Goal: Task Accomplishment & Management: Use online tool/utility

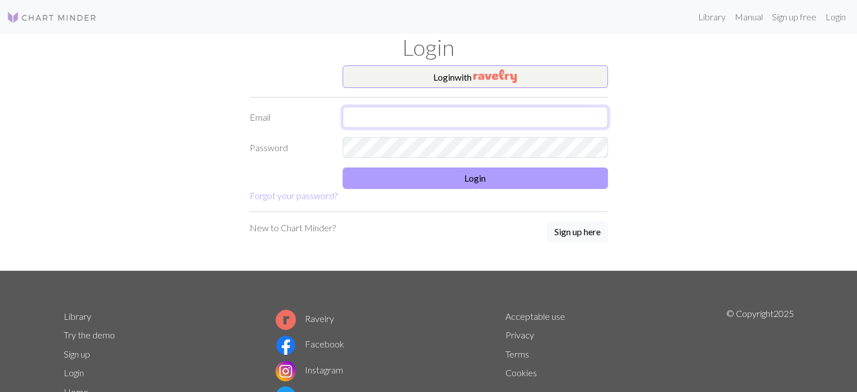
type input "[EMAIL_ADDRESS][DOMAIN_NAME]"
click at [453, 178] on button "Login" at bounding box center [474, 177] width 265 height 21
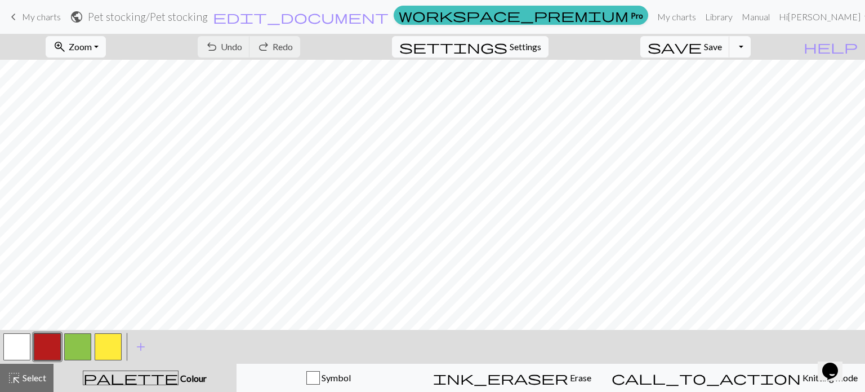
click at [55, 15] on span "My charts" at bounding box center [41, 16] width 39 height 11
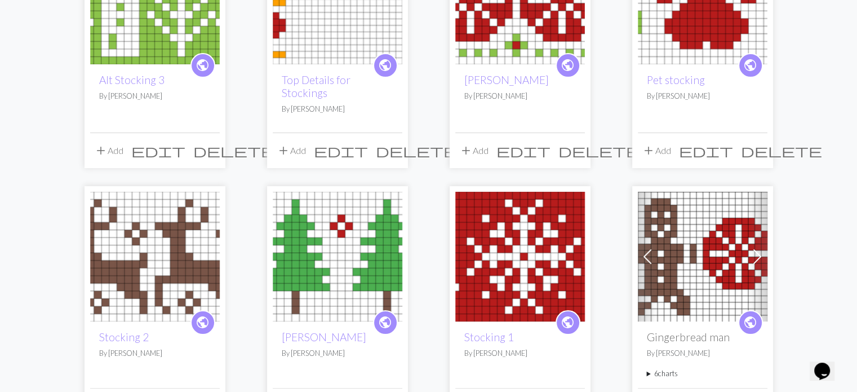
scroll to position [205, 0]
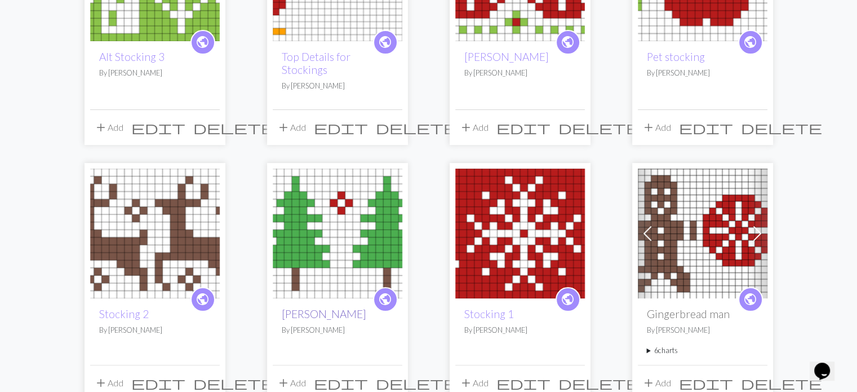
click at [333, 310] on link "[PERSON_NAME]" at bounding box center [324, 313] width 84 height 13
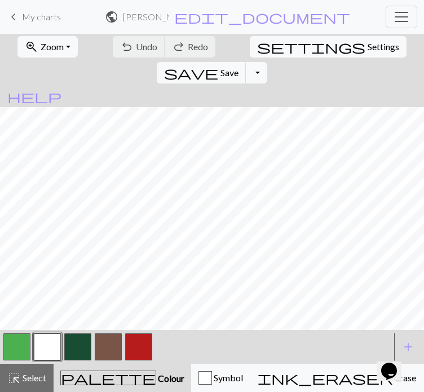
click at [108, 360] on button "button" at bounding box center [108, 346] width 27 height 27
click at [25, 360] on button "button" at bounding box center [16, 346] width 27 height 27
click at [113, 360] on button "button" at bounding box center [108, 346] width 27 height 27
click at [141, 360] on button "button" at bounding box center [138, 346] width 27 height 27
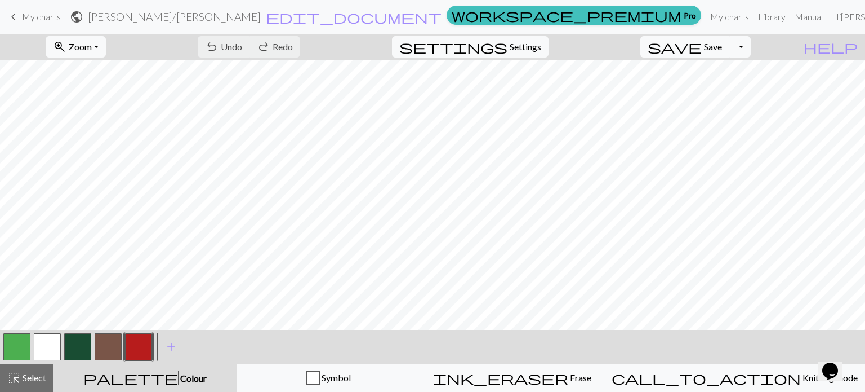
click at [29, 21] on span "My charts" at bounding box center [41, 16] width 39 height 11
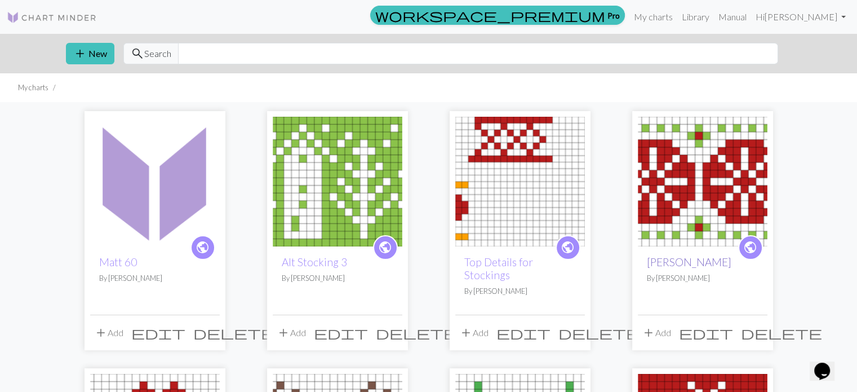
click at [697, 260] on link "[PERSON_NAME]" at bounding box center [689, 261] width 84 height 13
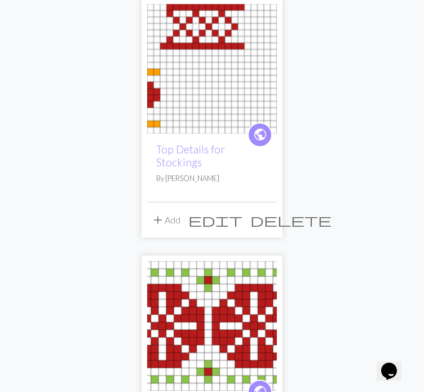
scroll to position [1014, 0]
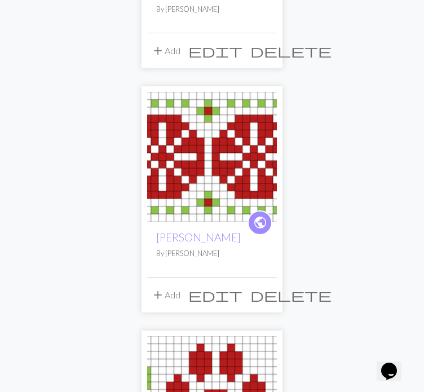
click at [237, 168] on img at bounding box center [212, 157] width 130 height 130
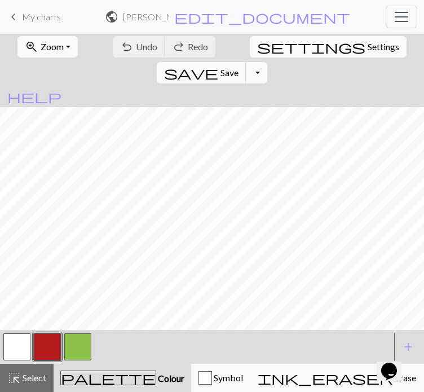
click at [11, 360] on button "button" at bounding box center [16, 346] width 27 height 27
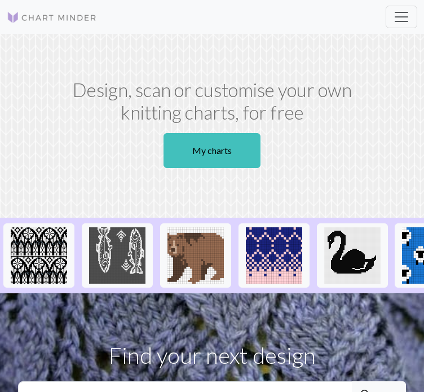
click at [375, 108] on section "Design, scan or customise your own knitting charts, for free My charts" at bounding box center [212, 126] width 424 height 184
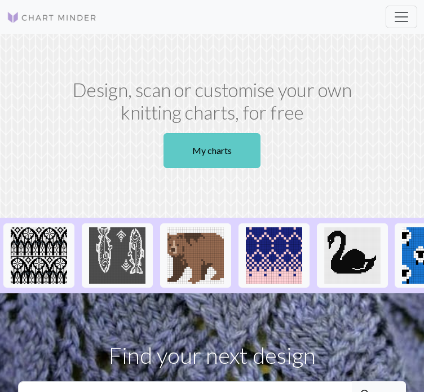
click at [176, 162] on link "My charts" at bounding box center [211, 150] width 97 height 35
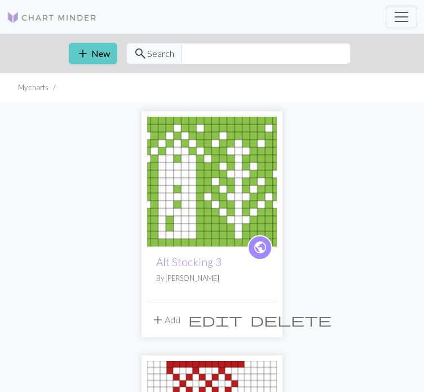
click at [79, 60] on span "add" at bounding box center [83, 54] width 14 height 16
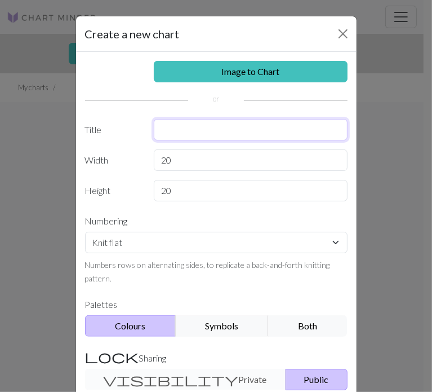
click at [184, 128] on input "text" at bounding box center [251, 129] width 194 height 21
click at [171, 128] on input "MAtt 60" at bounding box center [251, 129] width 194 height 21
type input "Matt 60"
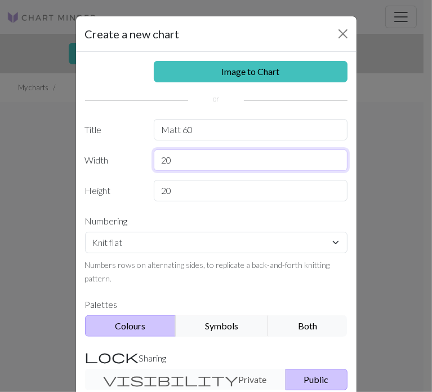
click at [174, 150] on input "20" at bounding box center [251, 159] width 194 height 21
type input "2"
type input "30"
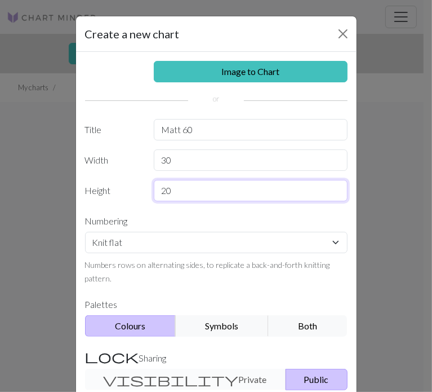
click at [183, 190] on input "20" at bounding box center [251, 190] width 194 height 21
type input "2"
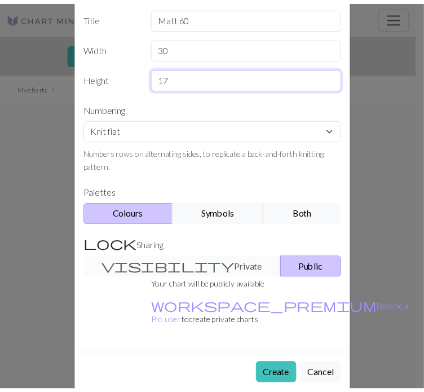
scroll to position [116, 0]
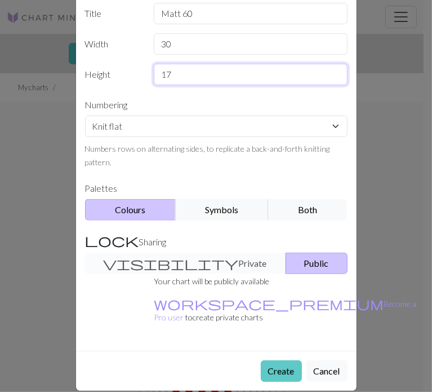
type input "17"
click at [276, 360] on button "Create" at bounding box center [281, 370] width 41 height 21
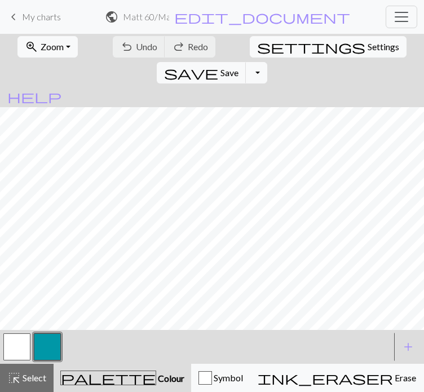
scroll to position [38, 0]
click at [50, 348] on button "button" at bounding box center [47, 346] width 27 height 27
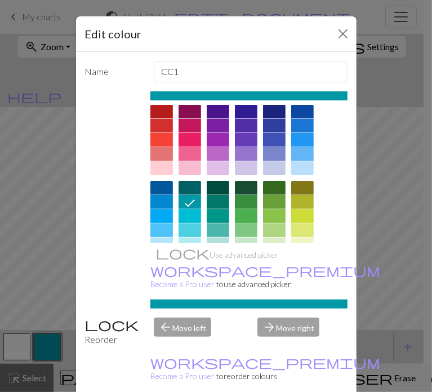
click at [253, 223] on div at bounding box center [246, 216] width 23 height 14
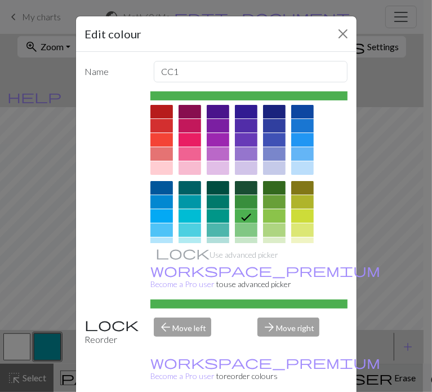
click at [277, 373] on span "ink_eraser" at bounding box center [324, 378] width 135 height 16
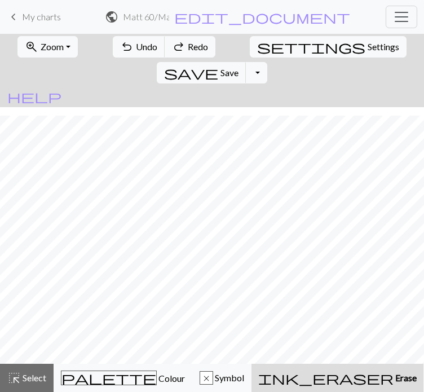
scroll to position [8, 0]
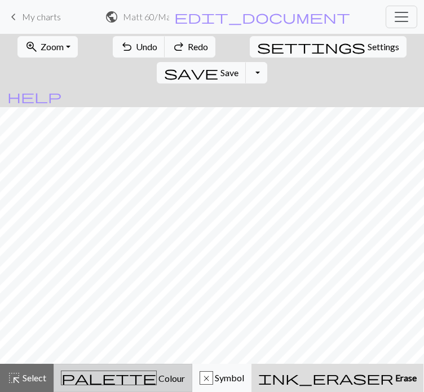
click at [157, 380] on span "Colour" at bounding box center [171, 377] width 28 height 11
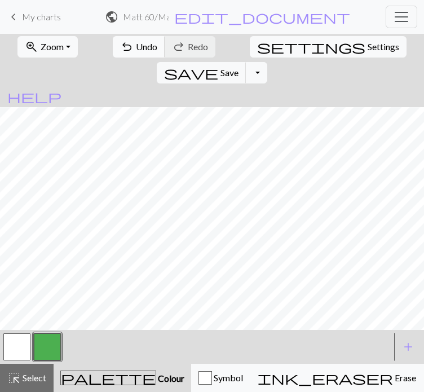
click at [137, 47] on span "Undo" at bounding box center [146, 46] width 21 height 11
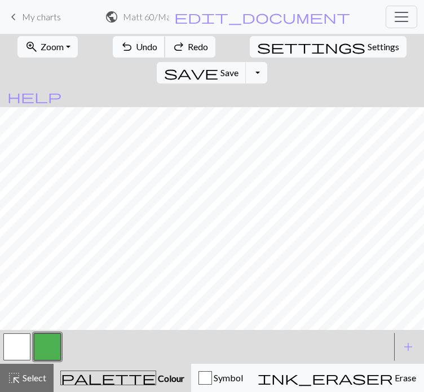
click at [137, 47] on span "Undo" at bounding box center [146, 46] width 21 height 11
click at [55, 346] on button "button" at bounding box center [47, 346] width 27 height 27
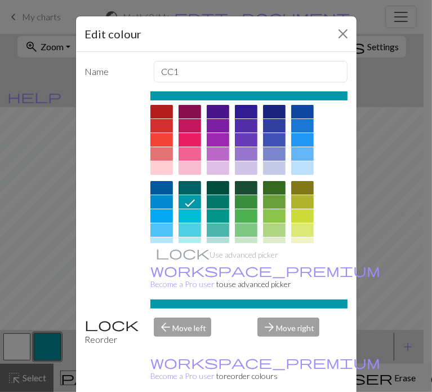
click at [248, 217] on div at bounding box center [246, 216] width 23 height 14
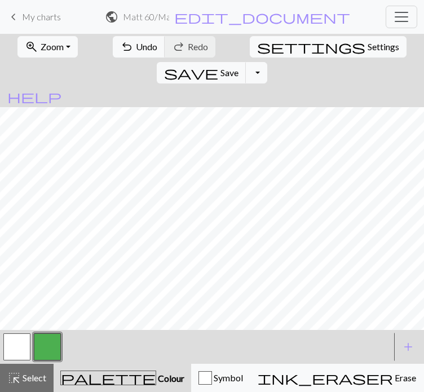
click at [21, 349] on button "button" at bounding box center [16, 346] width 27 height 27
click at [52, 347] on button "button" at bounding box center [47, 346] width 27 height 27
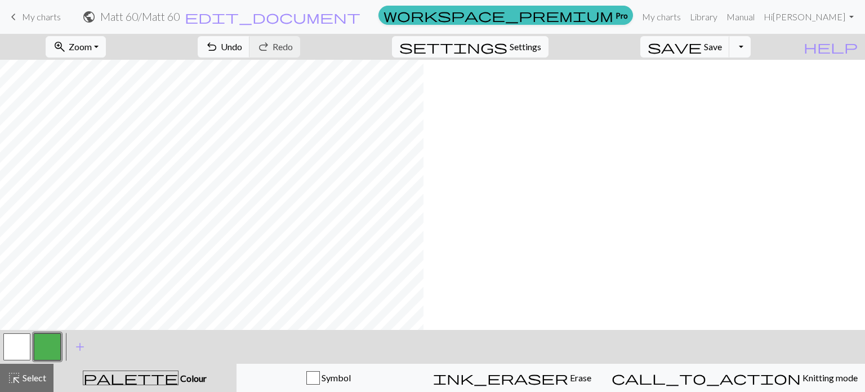
scroll to position [0, 0]
click at [19, 344] on button "button" at bounding box center [16, 346] width 27 height 27
click at [82, 342] on span "add" at bounding box center [80, 347] width 14 height 16
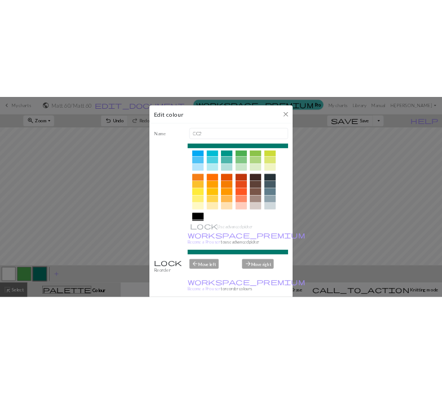
scroll to position [69, 0]
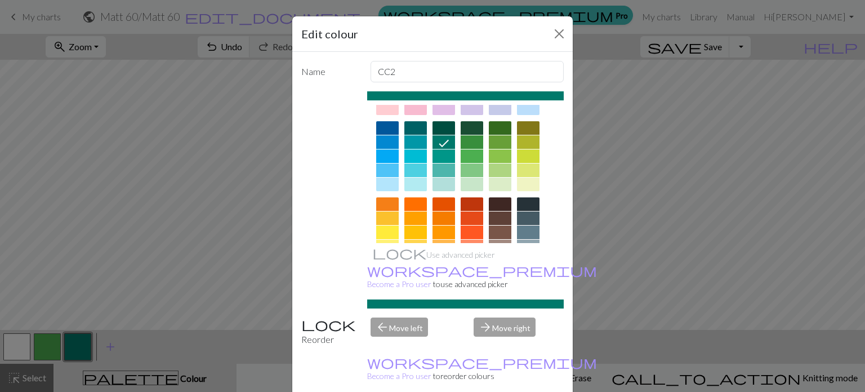
click at [423, 228] on div at bounding box center [500, 232] width 23 height 14
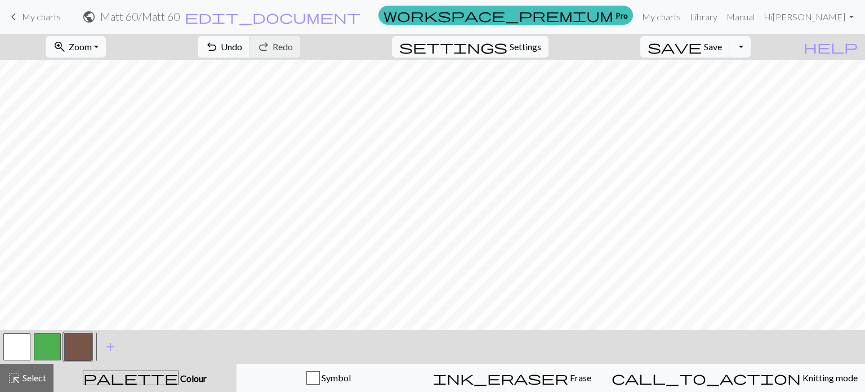
click at [58, 342] on button "button" at bounding box center [47, 346] width 27 height 27
click at [53, 339] on button "button" at bounding box center [47, 346] width 27 height 27
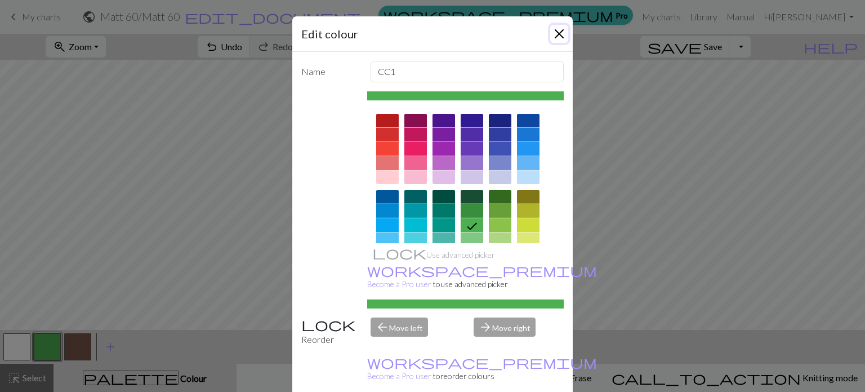
click at [423, 38] on button "Close" at bounding box center [559, 34] width 18 height 18
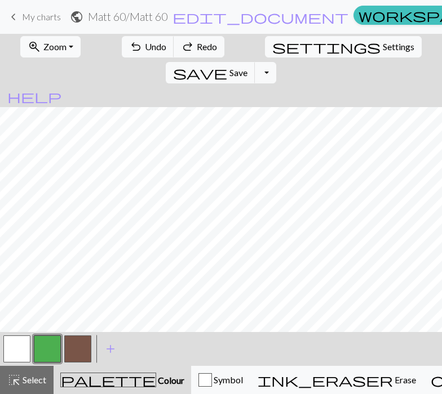
click at [23, 340] on button "button" at bounding box center [16, 348] width 27 height 27
click at [54, 351] on button "button" at bounding box center [47, 348] width 27 height 27
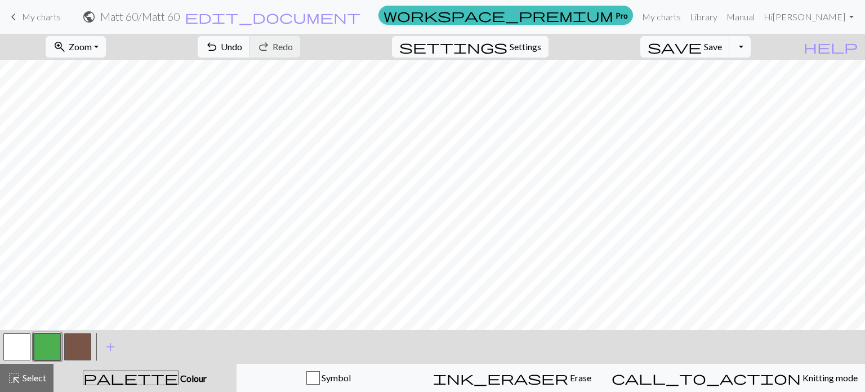
click at [13, 347] on button "button" at bounding box center [16, 346] width 27 height 27
click at [50, 344] on button "button" at bounding box center [47, 346] width 27 height 27
click at [52, 345] on button "button" at bounding box center [47, 346] width 27 height 27
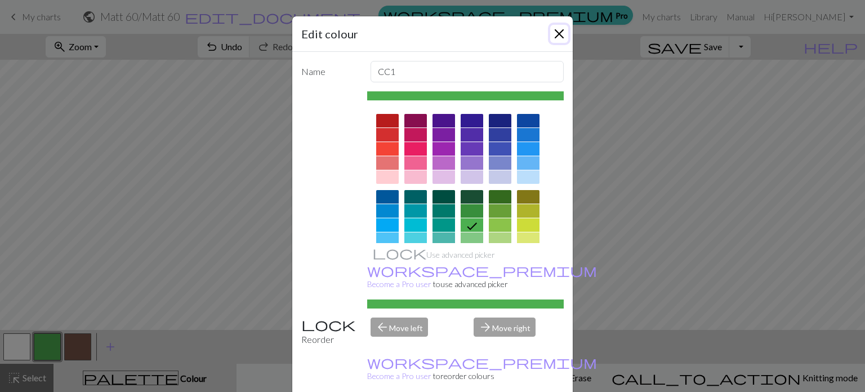
click at [423, 35] on button "Close" at bounding box center [559, 34] width 18 height 18
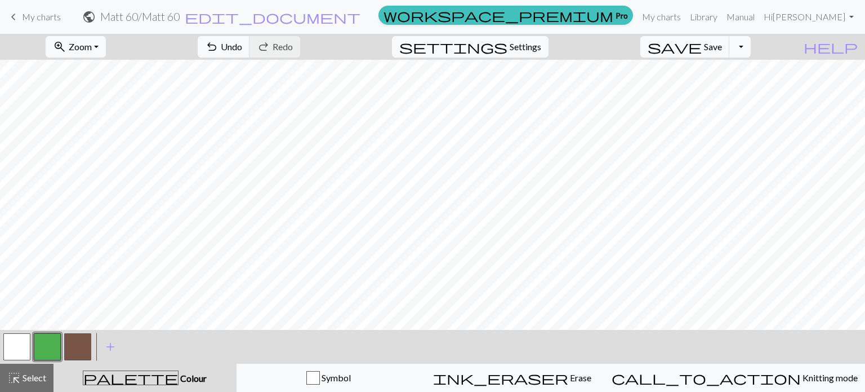
click at [32, 335] on div at bounding box center [47, 346] width 91 height 30
click at [7, 341] on button "button" at bounding box center [16, 346] width 27 height 27
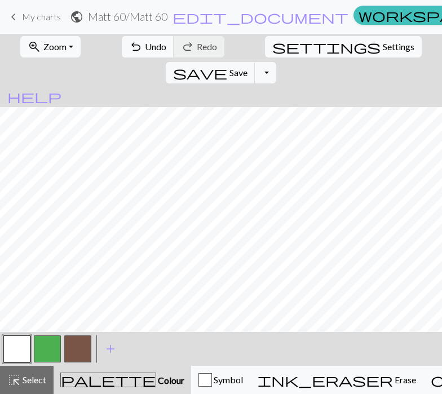
click at [51, 348] on button "button" at bounding box center [47, 348] width 27 height 27
click at [83, 338] on button "button" at bounding box center [77, 348] width 27 height 27
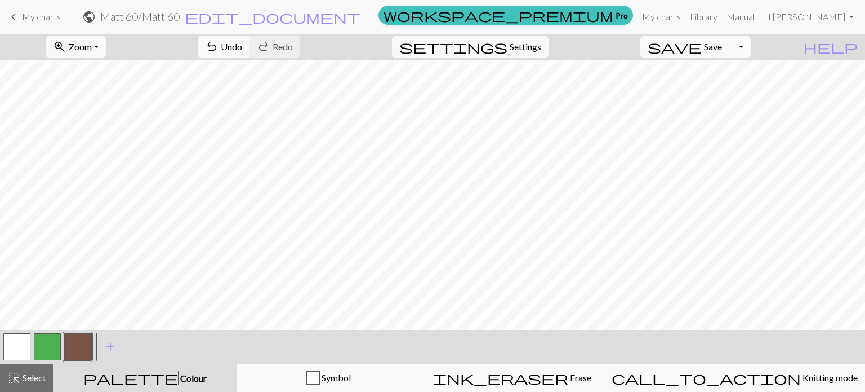
click at [52, 348] on button "button" at bounding box center [47, 346] width 27 height 27
click at [22, 342] on button "button" at bounding box center [16, 346] width 27 height 27
click at [53, 349] on button "button" at bounding box center [47, 346] width 27 height 27
click at [7, 342] on button "button" at bounding box center [16, 346] width 27 height 27
click at [47, 350] on button "button" at bounding box center [47, 346] width 27 height 27
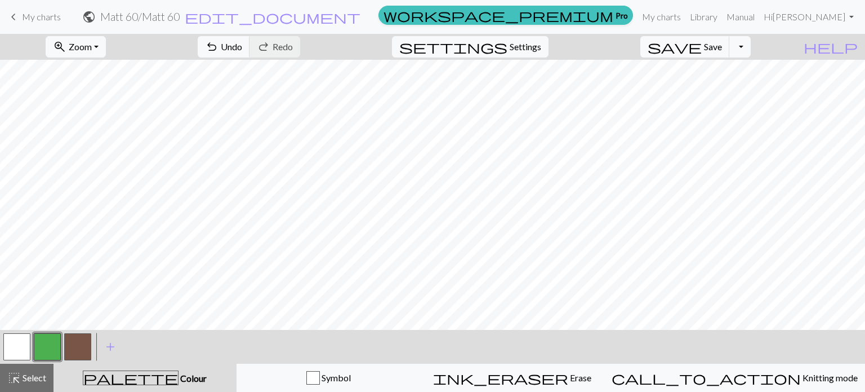
click at [0, 345] on div "< > add Add a colour" at bounding box center [432, 347] width 865 height 34
click at [23, 346] on button "button" at bounding box center [16, 346] width 27 height 27
click at [41, 344] on button "button" at bounding box center [47, 346] width 27 height 27
click at [76, 340] on button "button" at bounding box center [77, 346] width 27 height 27
click at [43, 335] on button "button" at bounding box center [47, 346] width 27 height 27
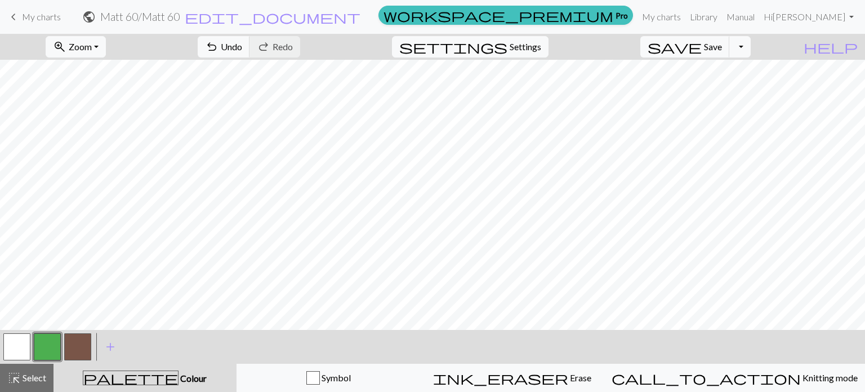
click at [27, 340] on button "button" at bounding box center [16, 346] width 27 height 27
click at [47, 340] on button "button" at bounding box center [47, 346] width 27 height 27
click at [20, 344] on button "button" at bounding box center [16, 346] width 27 height 27
click at [52, 351] on button "button" at bounding box center [47, 346] width 27 height 27
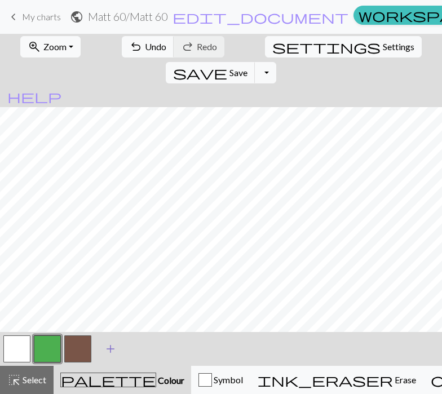
click at [113, 348] on span "add" at bounding box center [111, 349] width 14 height 16
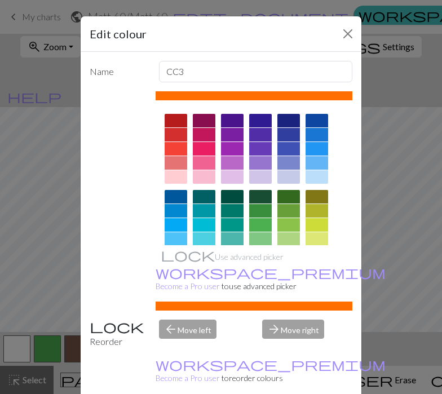
click at [165, 129] on div at bounding box center [175, 135] width 23 height 14
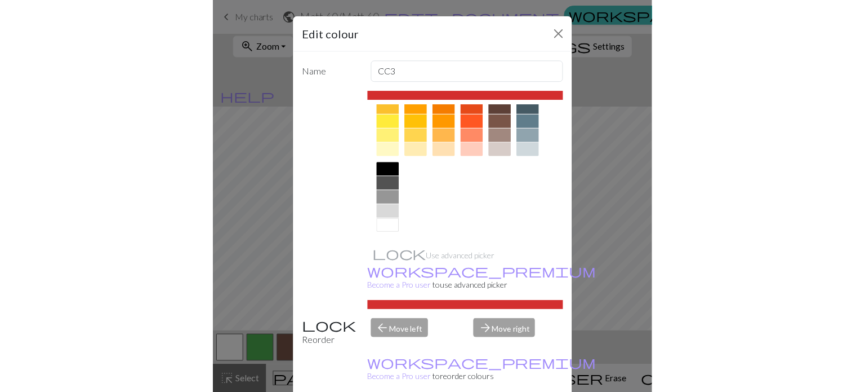
scroll to position [27, 0]
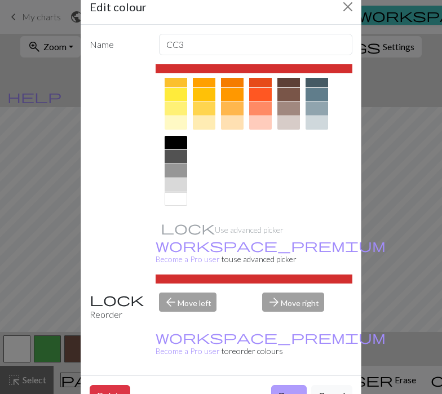
click at [273, 385] on button "Done" at bounding box center [288, 395] width 35 height 21
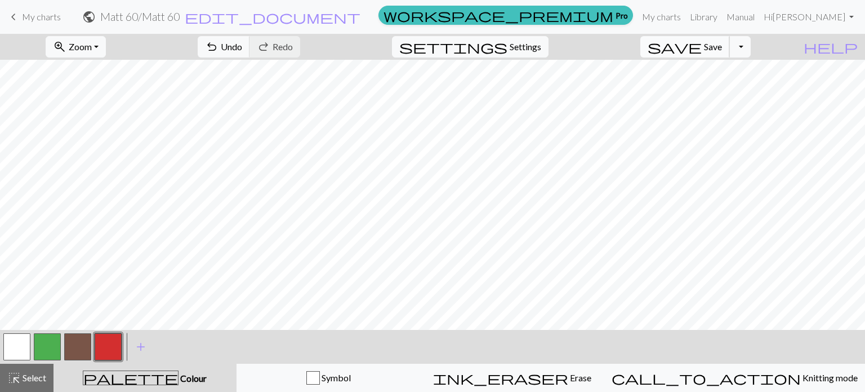
click at [423, 47] on span "Save" at bounding box center [713, 46] width 18 height 11
click at [423, 51] on span "Save" at bounding box center [713, 46] width 18 height 11
click at [39, 21] on div "Chart saved" at bounding box center [432, 22] width 865 height 45
click at [26, 17] on span "My charts" at bounding box center [41, 16] width 39 height 11
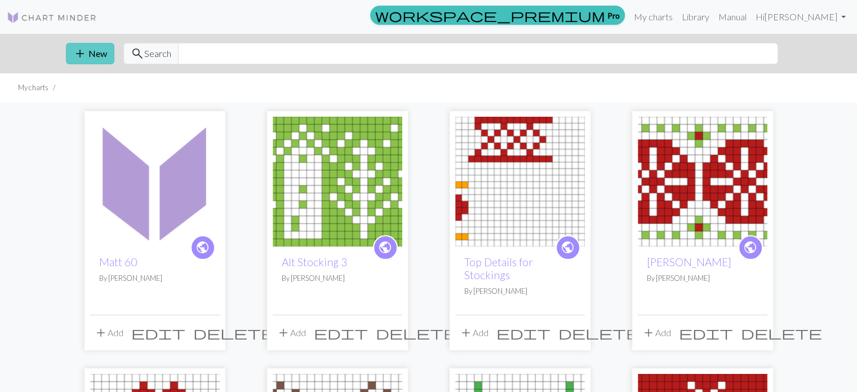
click at [95, 54] on button "add New" at bounding box center [90, 53] width 48 height 21
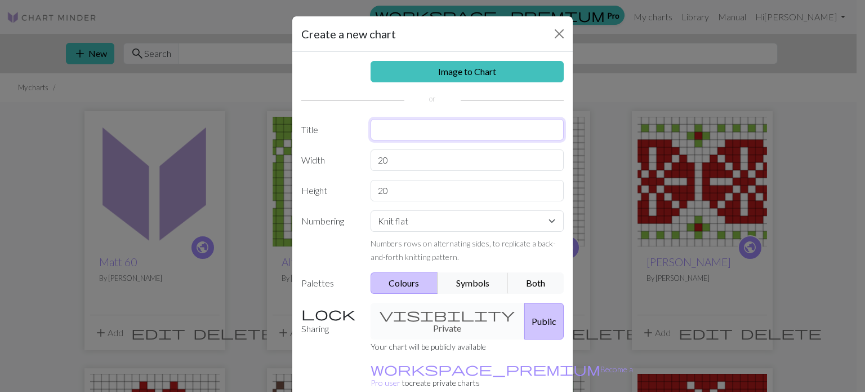
drag, startPoint x: 419, startPoint y: 125, endPoint x: 407, endPoint y: 117, distance: 15.0
click at [417, 124] on input "text" at bounding box center [468, 129] width 194 height 21
type input "[PERSON_NAME] 60"
drag, startPoint x: 412, startPoint y: 162, endPoint x: 286, endPoint y: 153, distance: 126.5
click at [286, 153] on div "Create a new chart Image to Chart Title [PERSON_NAME] 60 Width 20 Height 20 Num…" at bounding box center [432, 196] width 865 height 392
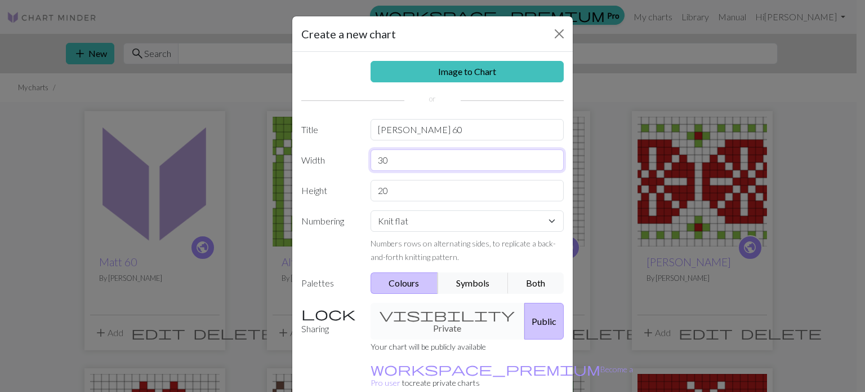
type input "30"
drag, startPoint x: 417, startPoint y: 189, endPoint x: 336, endPoint y: 183, distance: 81.4
click at [336, 183] on div "Height 20" at bounding box center [433, 190] width 276 height 21
type input "16"
click at [421, 227] on select "Knit flat Knit in the round Lace knitting Cross stitch" at bounding box center [468, 220] width 194 height 21
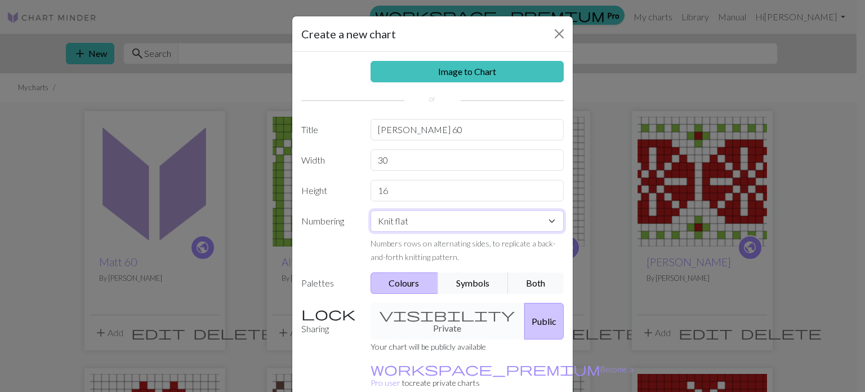
select select "round"
click at [371, 210] on select "Knit flat Knit in the round Lace knitting Cross stitch" at bounding box center [468, 220] width 194 height 21
click at [350, 248] on label "Numbering" at bounding box center [329, 236] width 69 height 53
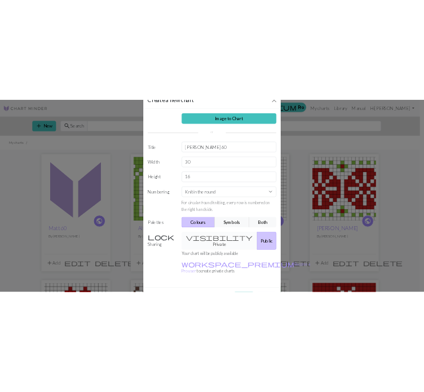
scroll to position [52, 0]
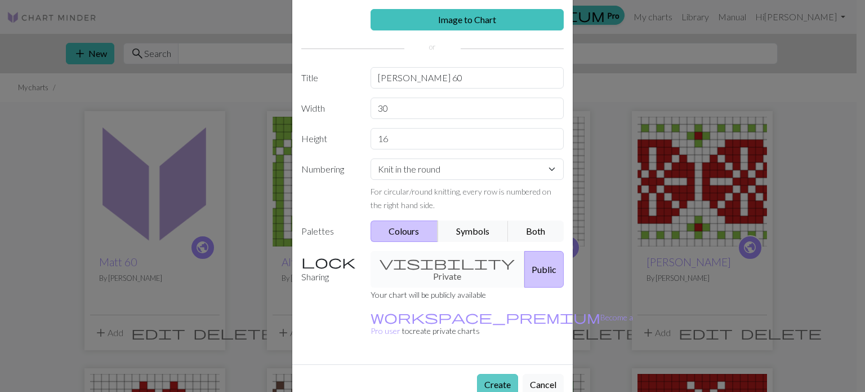
click at [423, 373] on button "Create" at bounding box center [497, 383] width 41 height 21
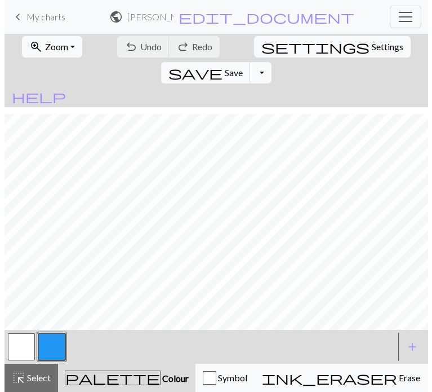
scroll to position [8, 0]
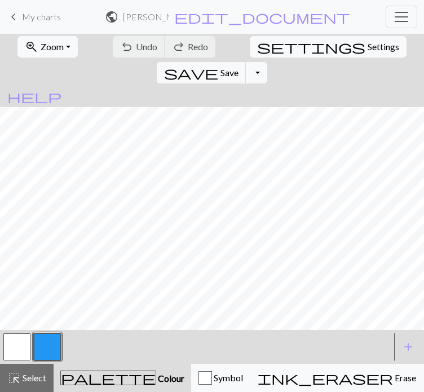
click at [50, 360] on button "button" at bounding box center [47, 346] width 27 height 27
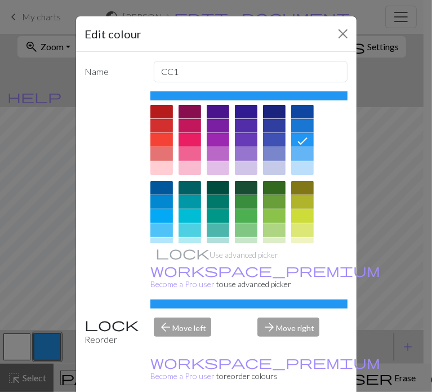
click at [172, 132] on div at bounding box center [161, 126] width 23 height 14
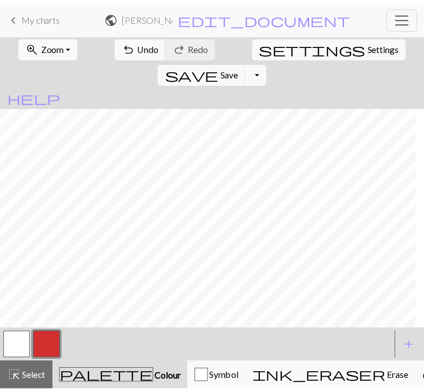
scroll to position [7, 0]
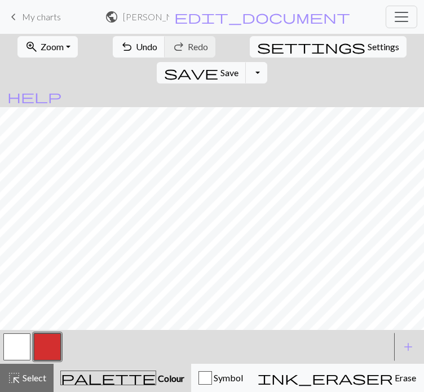
click at [16, 360] on button "button" at bounding box center [16, 346] width 27 height 27
click at [41, 360] on button "button" at bounding box center [47, 346] width 27 height 27
drag, startPoint x: 24, startPoint y: 381, endPoint x: 24, endPoint y: 368, distance: 13.0
click at [24, 360] on button "button" at bounding box center [16, 346] width 27 height 27
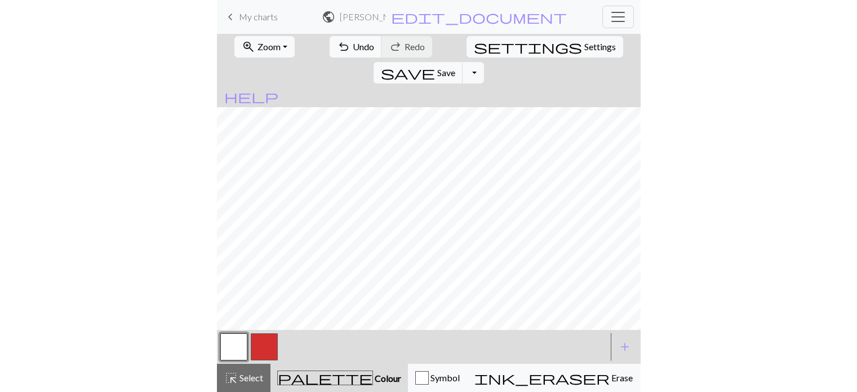
scroll to position [0, 0]
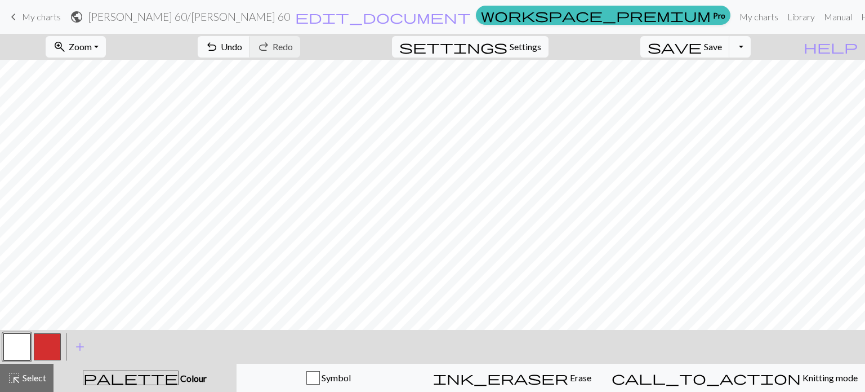
click at [51, 346] on button "button" at bounding box center [47, 346] width 27 height 27
click at [39, 20] on span "My charts" at bounding box center [41, 16] width 39 height 11
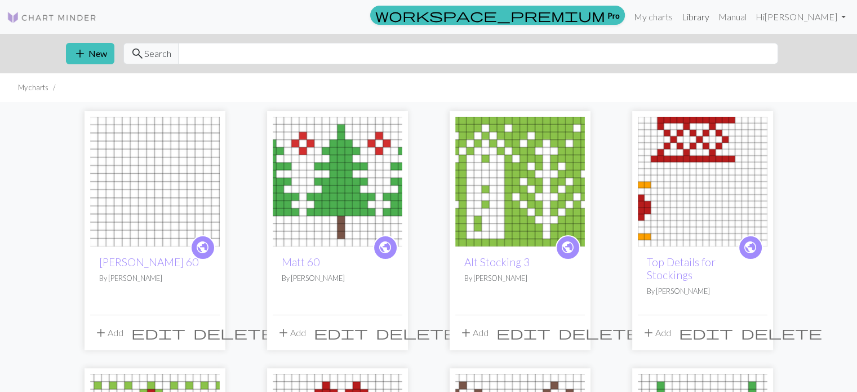
click at [423, 21] on link "Library" at bounding box center [695, 17] width 37 height 23
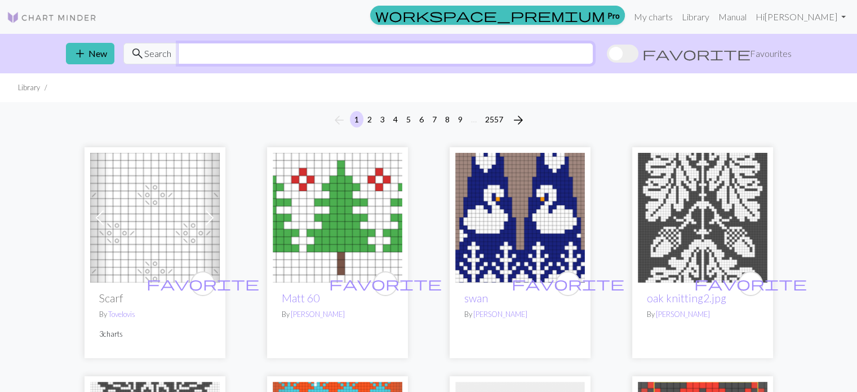
click at [423, 47] on input "text" at bounding box center [385, 53] width 415 height 21
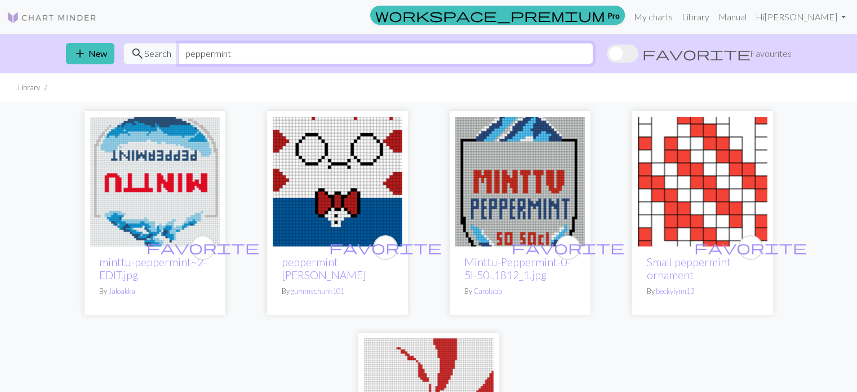
drag, startPoint x: 247, startPoint y: 56, endPoint x: 119, endPoint y: 34, distance: 129.1
click at [119, 34] on div "add New search Search peppermint favorite Favourites" at bounding box center [429, 53] width 744 height 39
type input "mint"
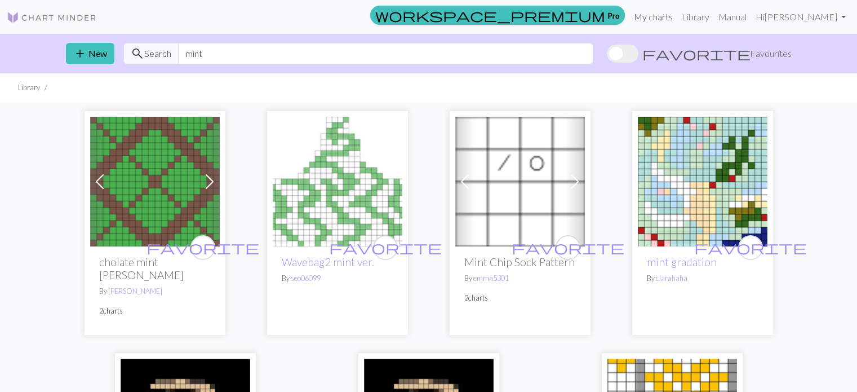
click at [423, 15] on link "My charts" at bounding box center [653, 17] width 48 height 23
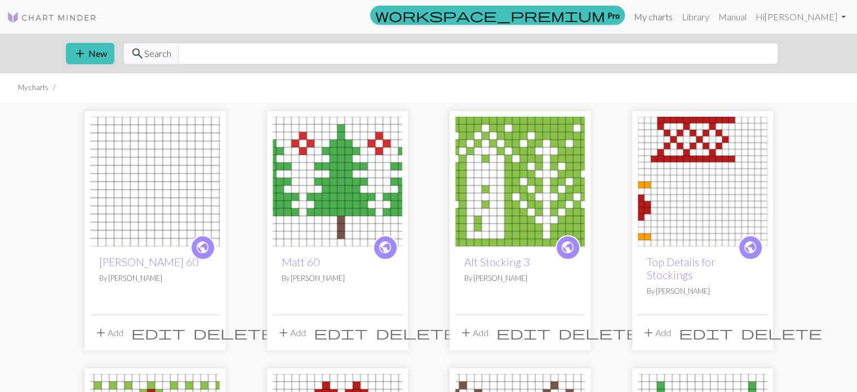
scroll to position [56, 0]
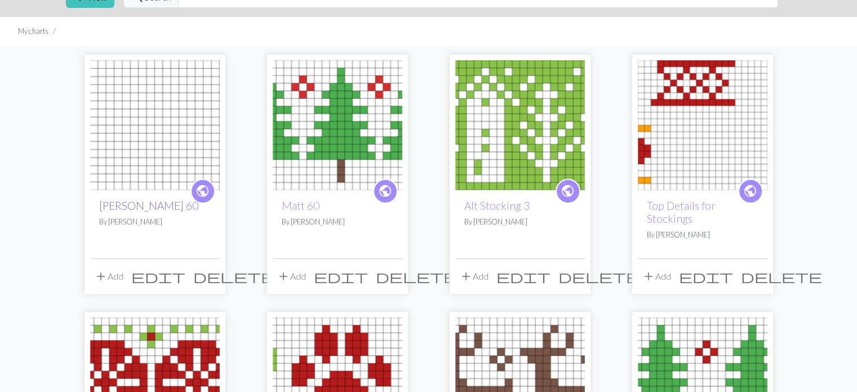
click at [119, 207] on link "[PERSON_NAME] 60" at bounding box center [148, 205] width 99 height 13
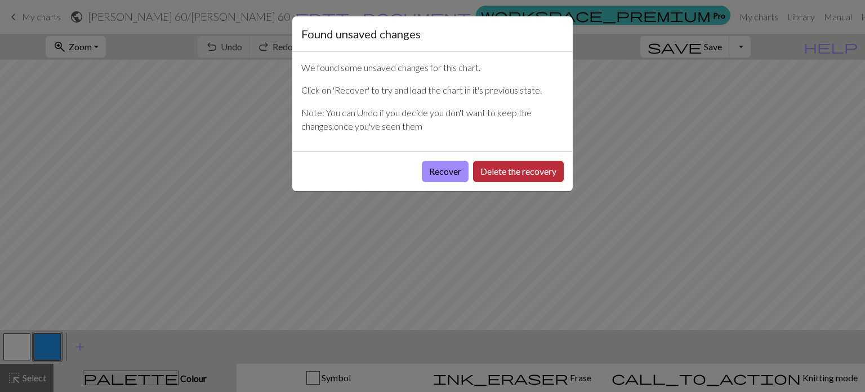
click at [423, 168] on button "Delete the recovery" at bounding box center [518, 171] width 91 height 21
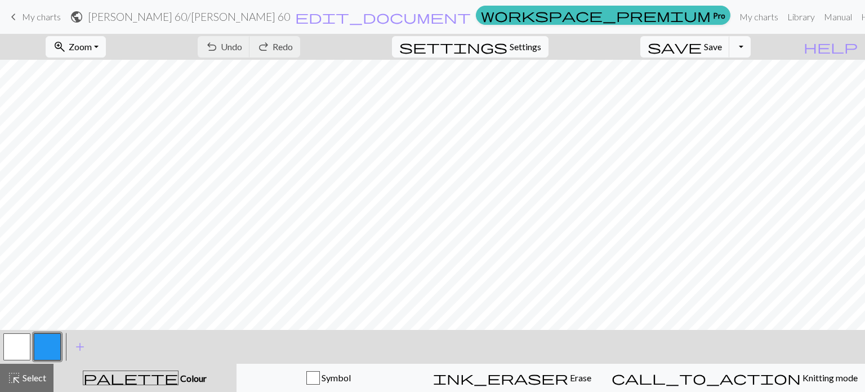
click at [41, 344] on button "button" at bounding box center [47, 346] width 27 height 27
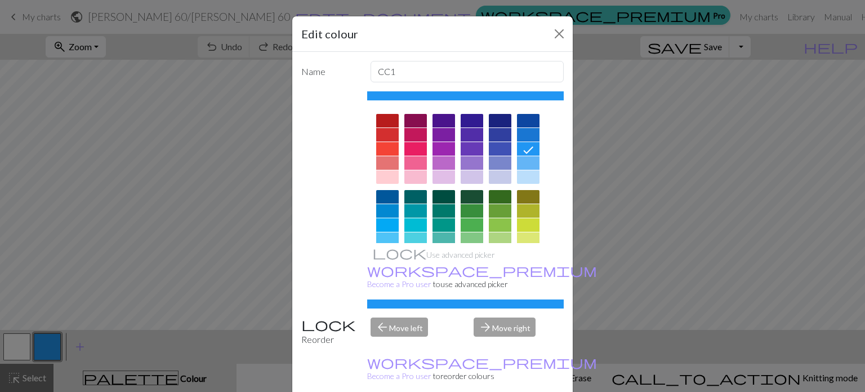
click at [388, 128] on div at bounding box center [387, 135] width 23 height 14
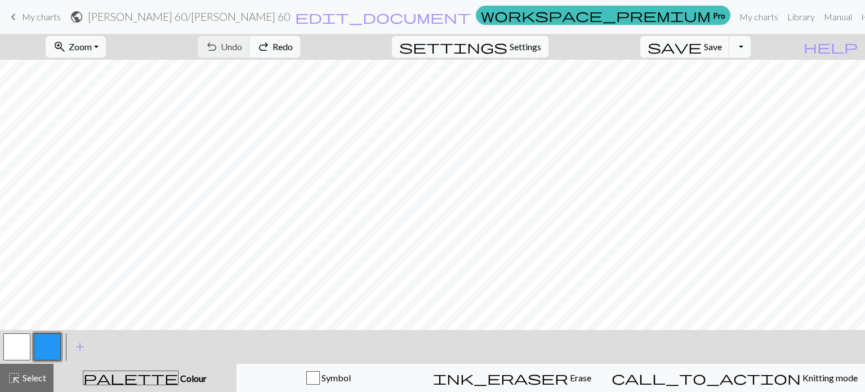
click at [48, 340] on button "button" at bounding box center [47, 346] width 27 height 27
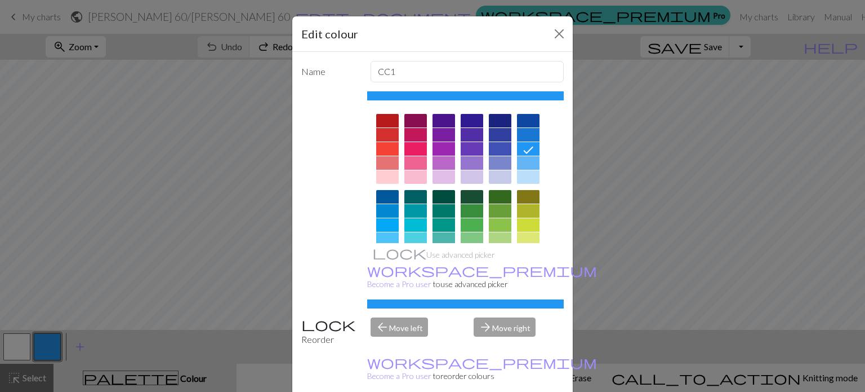
click at [385, 134] on div at bounding box center [387, 135] width 23 height 14
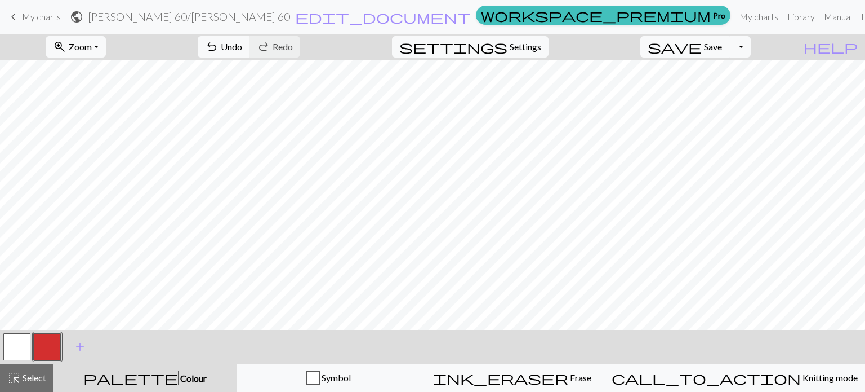
click at [0, 335] on div "< > add Add a colour" at bounding box center [432, 347] width 865 height 34
click at [12, 343] on button "button" at bounding box center [16, 346] width 27 height 27
click at [41, 339] on button "button" at bounding box center [47, 346] width 27 height 27
click at [423, 46] on span "Settings" at bounding box center [526, 47] width 32 height 14
select select "aran"
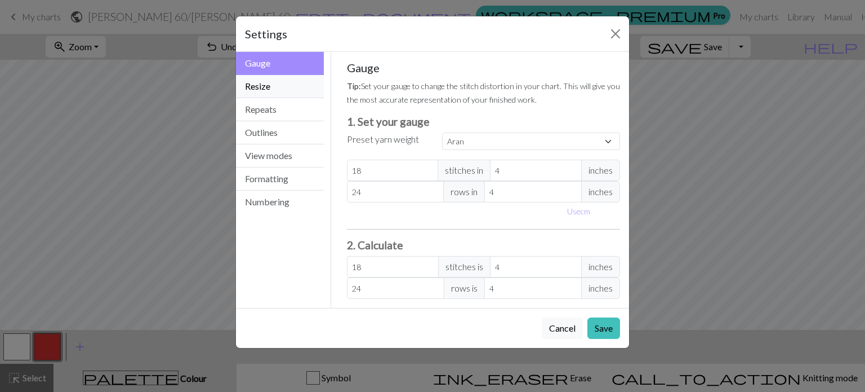
click at [273, 89] on button "Resize" at bounding box center [280, 86] width 88 height 23
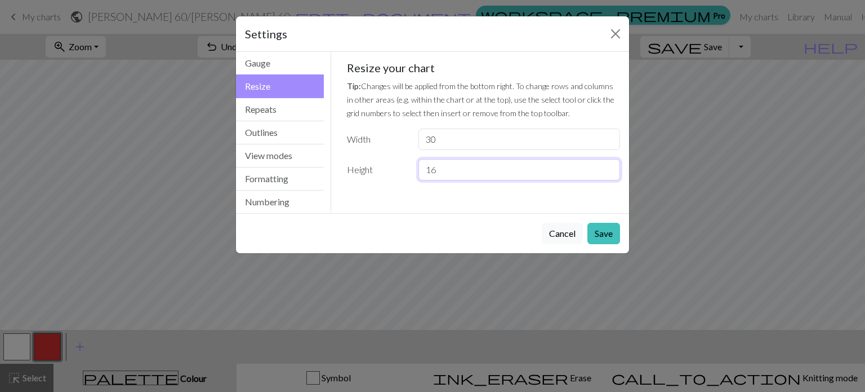
click at [423, 174] on input "16" at bounding box center [520, 169] width 202 height 21
type input "17"
click at [423, 233] on button "Save" at bounding box center [604, 233] width 33 height 21
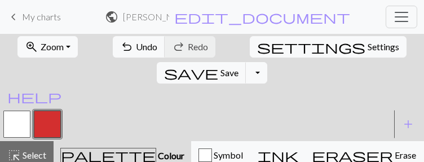
click at [342, 26] on form "public [PERSON_NAME] 60 / [PERSON_NAME] 60 edit_document Edit settings" at bounding box center [228, 17] width 246 height 20
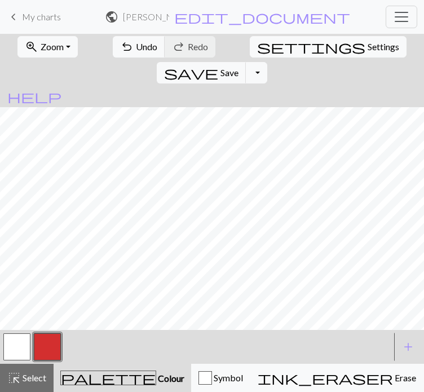
click at [17, 360] on button "button" at bounding box center [16, 346] width 27 height 27
click at [51, 360] on button "button" at bounding box center [47, 346] width 27 height 27
click at [18, 360] on button "button" at bounding box center [16, 346] width 27 height 27
click at [51, 360] on button "button" at bounding box center [47, 346] width 27 height 27
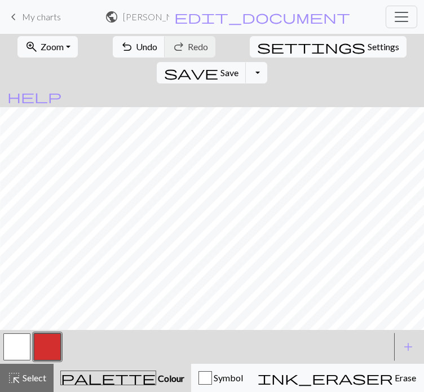
click at [16, 360] on button "button" at bounding box center [16, 346] width 27 height 27
click at [55, 360] on button "button" at bounding box center [47, 346] width 27 height 27
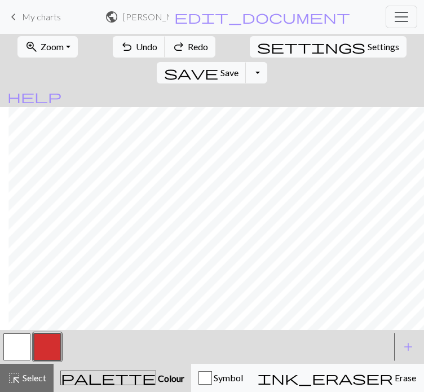
scroll to position [8, 0]
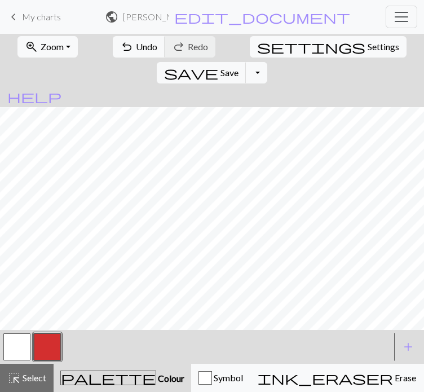
click at [21, 360] on button "button" at bounding box center [16, 346] width 27 height 27
click at [50, 360] on button "button" at bounding box center [47, 346] width 27 height 27
drag, startPoint x: 26, startPoint y: 382, endPoint x: 41, endPoint y: 360, distance: 26.4
click at [26, 360] on button "button" at bounding box center [16, 346] width 27 height 27
click at [42, 360] on button "button" at bounding box center [47, 346] width 27 height 27
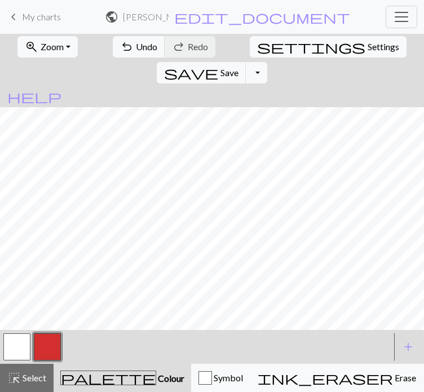
click at [11, 360] on button "button" at bounding box center [16, 346] width 27 height 27
click at [45, 360] on button "button" at bounding box center [47, 346] width 27 height 27
click at [20, 360] on button "button" at bounding box center [16, 346] width 27 height 27
click at [51, 360] on button "button" at bounding box center [47, 346] width 27 height 27
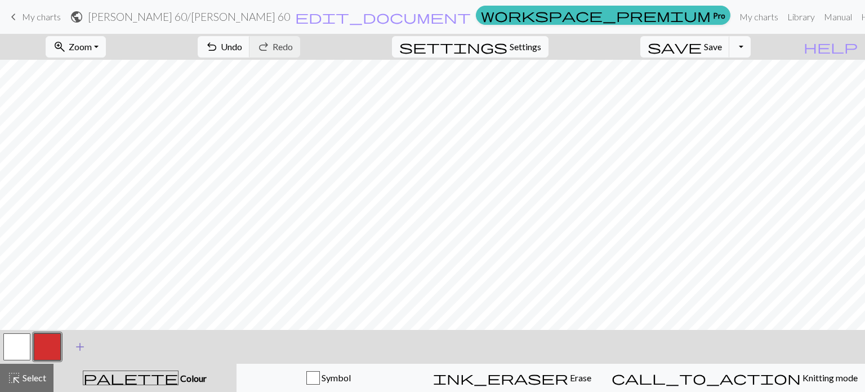
click at [79, 343] on span "add" at bounding box center [80, 347] width 14 height 16
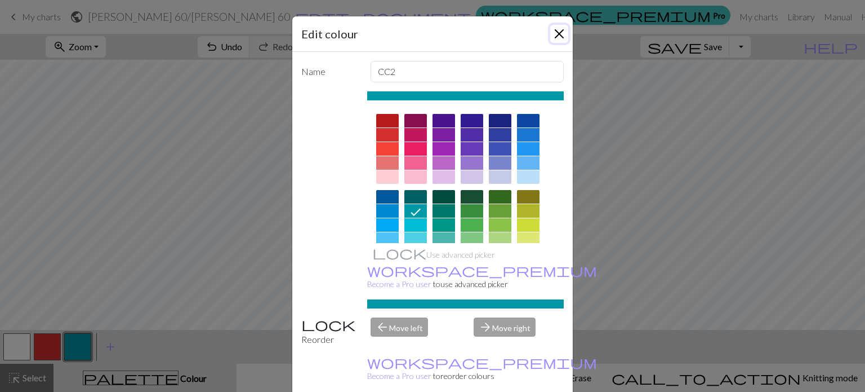
click at [423, 29] on button "Close" at bounding box center [559, 34] width 18 height 18
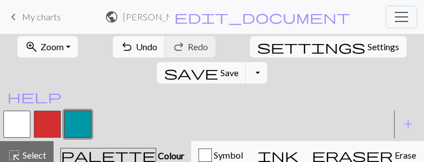
click at [359, 139] on div at bounding box center [196, 124] width 389 height 30
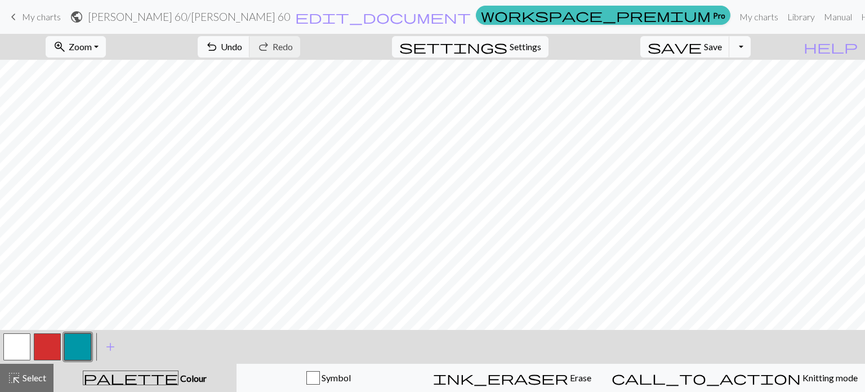
click at [21, 342] on button "button" at bounding box center [16, 346] width 27 height 27
click at [43, 340] on button "button" at bounding box center [47, 346] width 27 height 27
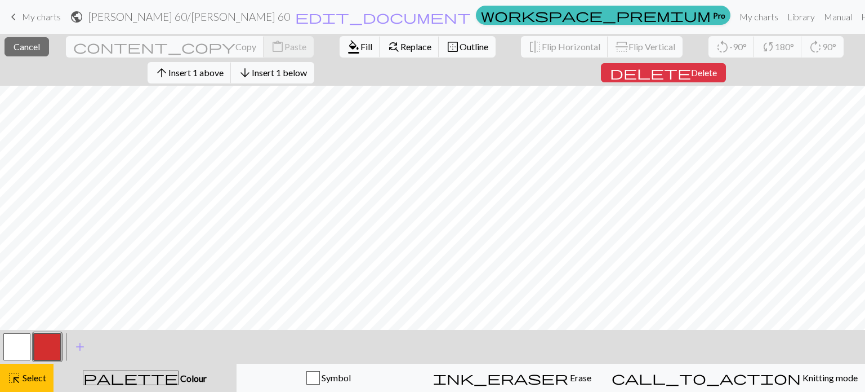
click at [13, 355] on button "button" at bounding box center [16, 346] width 27 height 27
click at [28, 341] on button "button" at bounding box center [16, 346] width 27 height 27
click at [197, 225] on div "Edit colour Name MC Use advanced picker workspace_premium Become a Pro user to …" at bounding box center [432, 196] width 865 height 392
drag, startPoint x: 197, startPoint y: 225, endPoint x: 36, endPoint y: 382, distance: 224.7
click at [41, 377] on span "Select" at bounding box center [33, 377] width 25 height 11
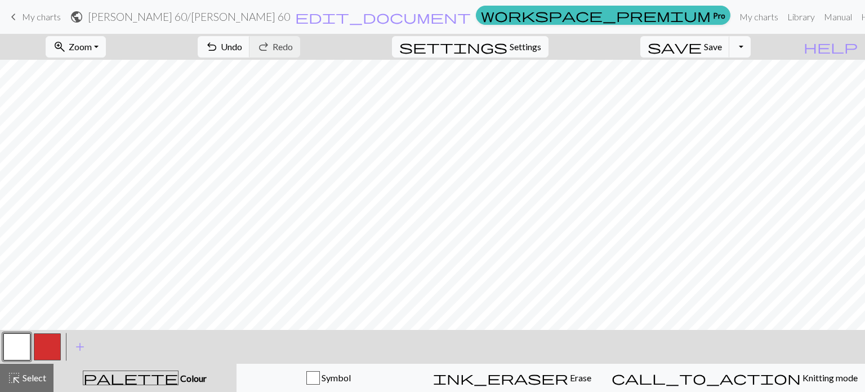
click at [24, 346] on button "button" at bounding box center [16, 346] width 27 height 27
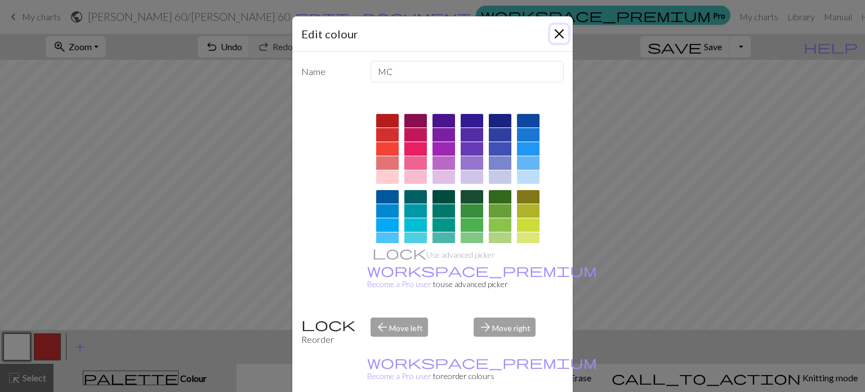
click at [423, 34] on button "Close" at bounding box center [559, 34] width 18 height 18
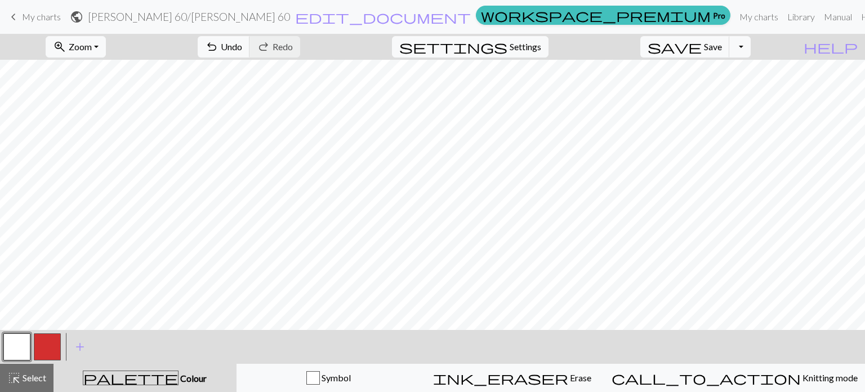
click at [45, 340] on button "button" at bounding box center [47, 346] width 27 height 27
click at [25, 342] on button "button" at bounding box center [16, 346] width 27 height 27
click at [45, 349] on button "button" at bounding box center [47, 346] width 27 height 27
click at [14, 345] on button "button" at bounding box center [16, 346] width 27 height 27
click at [54, 351] on button "button" at bounding box center [47, 346] width 27 height 27
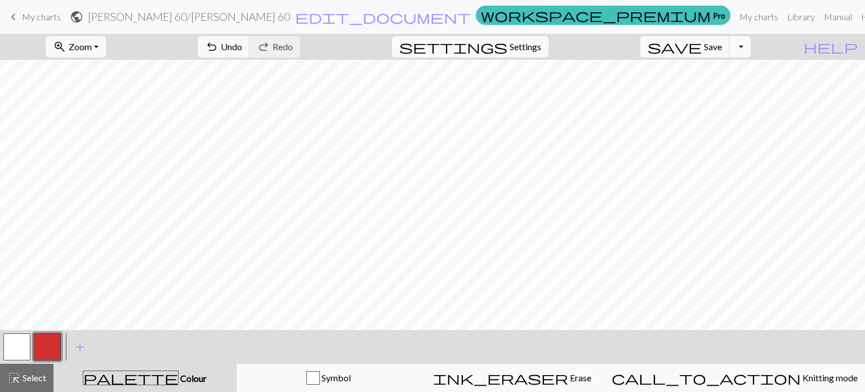
click at [19, 343] on button "button" at bounding box center [16, 346] width 27 height 27
drag, startPoint x: 50, startPoint y: 344, endPoint x: 66, endPoint y: 337, distance: 18.2
click at [50, 345] on button "button" at bounding box center [47, 346] width 27 height 27
click at [20, 340] on button "button" at bounding box center [16, 346] width 27 height 27
click at [55, 348] on button "button" at bounding box center [47, 346] width 27 height 27
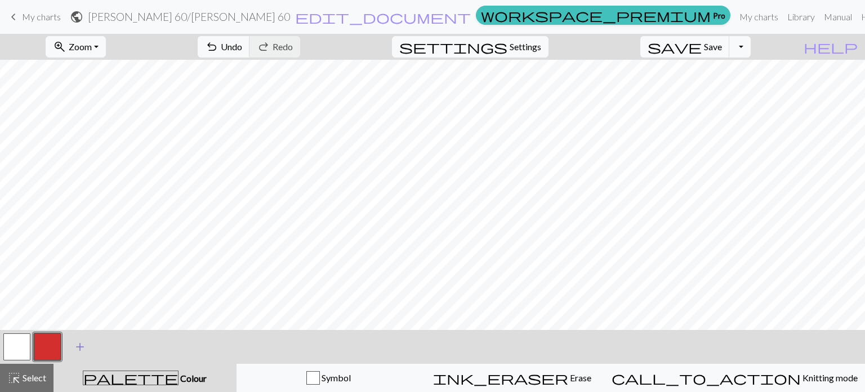
click at [81, 348] on span "add" at bounding box center [80, 347] width 14 height 16
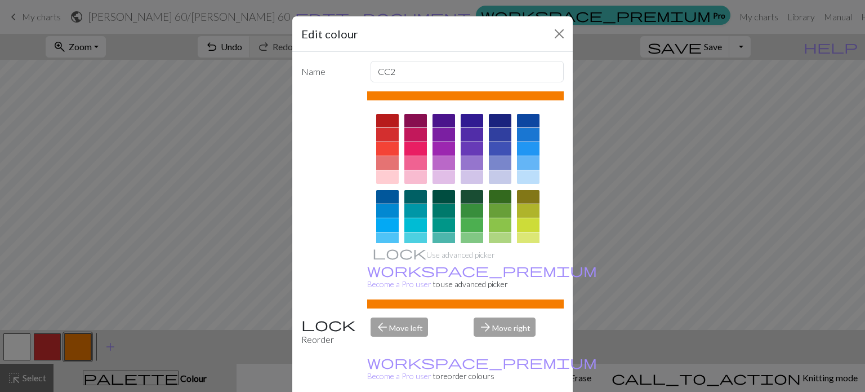
click at [423, 221] on div at bounding box center [500, 225] width 23 height 14
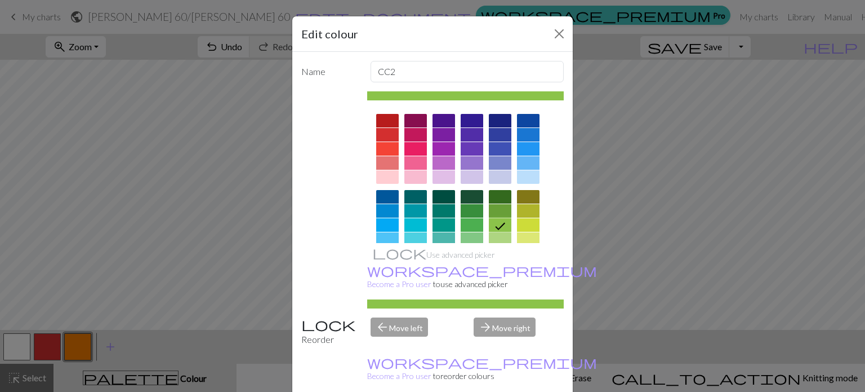
click at [423, 210] on div at bounding box center [500, 211] width 23 height 14
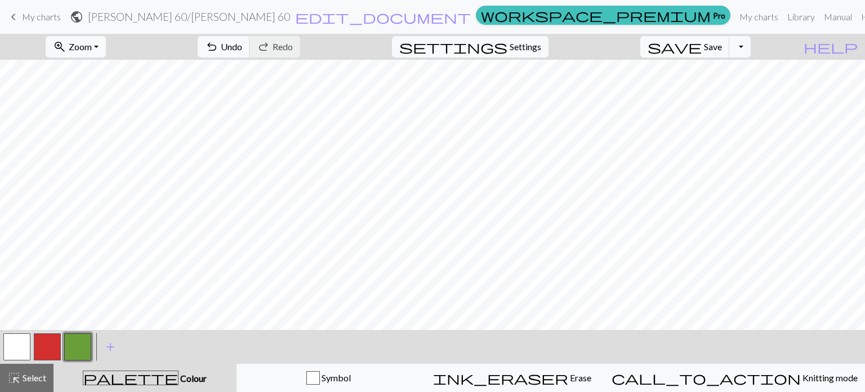
click at [10, 346] on button "button" at bounding box center [16, 346] width 27 height 27
click at [81, 352] on button "button" at bounding box center [77, 346] width 27 height 27
click at [45, 342] on button "button" at bounding box center [47, 346] width 27 height 27
click at [15, 342] on button "button" at bounding box center [16, 346] width 27 height 27
click at [78, 339] on button "button" at bounding box center [77, 346] width 27 height 27
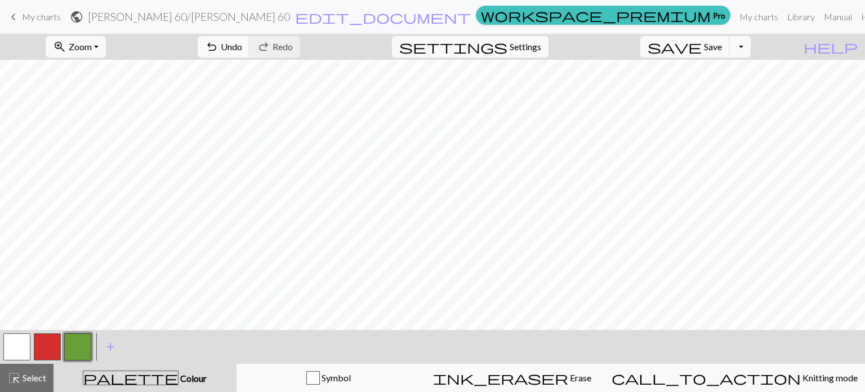
click at [47, 346] on button "button" at bounding box center [47, 346] width 27 height 27
click at [0, 353] on div "< > add Add a colour" at bounding box center [432, 347] width 865 height 34
click at [15, 348] on button "button" at bounding box center [16, 346] width 27 height 27
click at [77, 347] on button "button" at bounding box center [77, 346] width 27 height 27
click at [21, 339] on button "button" at bounding box center [16, 346] width 27 height 27
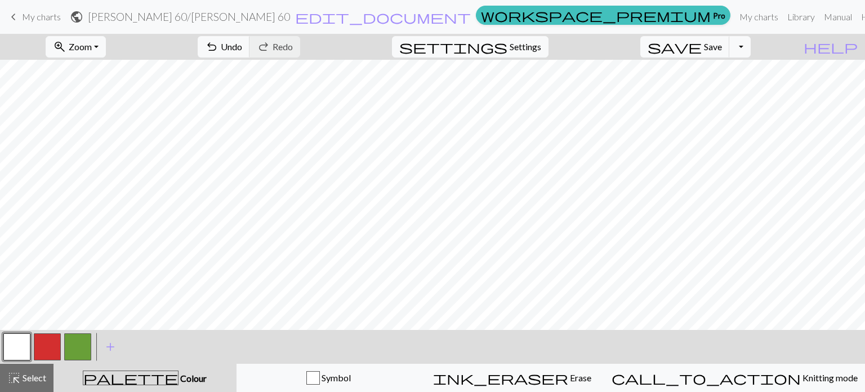
click at [86, 345] on button "button" at bounding box center [77, 346] width 27 height 27
click at [19, 344] on button "button" at bounding box center [16, 346] width 27 height 27
click at [84, 343] on button "button" at bounding box center [77, 346] width 27 height 27
click at [47, 348] on button "button" at bounding box center [47, 346] width 27 height 27
click at [80, 344] on button "button" at bounding box center [77, 346] width 27 height 27
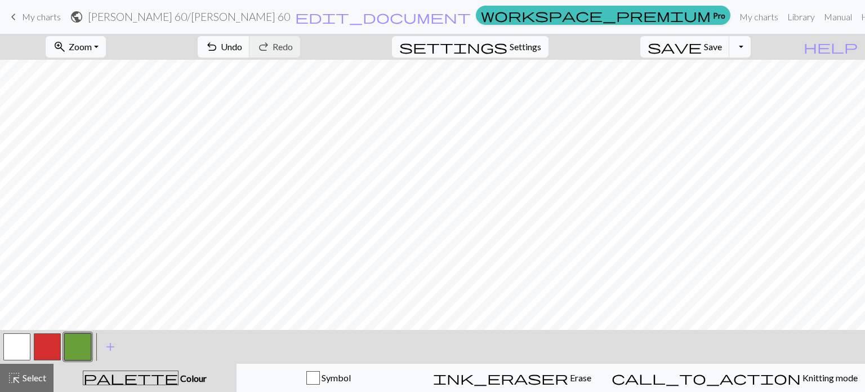
click at [18, 346] on button "button" at bounding box center [16, 346] width 27 height 27
click at [77, 342] on button "button" at bounding box center [77, 346] width 27 height 27
click at [42, 341] on button "button" at bounding box center [47, 346] width 27 height 27
click at [78, 349] on button "button" at bounding box center [77, 346] width 27 height 27
click at [52, 342] on button "button" at bounding box center [47, 346] width 27 height 27
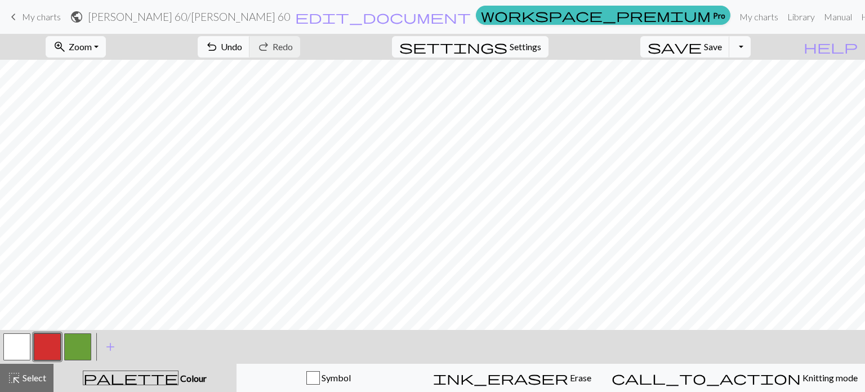
click at [81, 344] on button "button" at bounding box center [77, 346] width 27 height 27
click at [53, 343] on button "button" at bounding box center [47, 346] width 27 height 27
click at [21, 349] on button "button" at bounding box center [16, 346] width 27 height 27
drag, startPoint x: 81, startPoint y: 344, endPoint x: 93, endPoint y: 339, distance: 12.9
click at [83, 344] on button "button" at bounding box center [77, 346] width 27 height 27
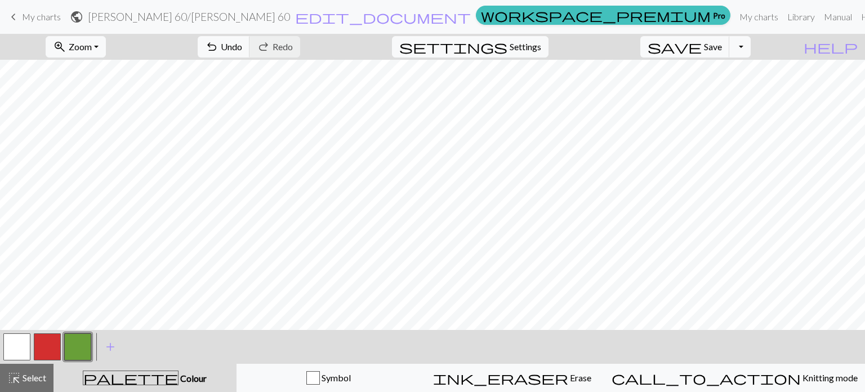
click at [59, 345] on button "button" at bounding box center [47, 346] width 27 height 27
click at [88, 342] on button "button" at bounding box center [77, 346] width 27 height 27
click at [48, 346] on button "button" at bounding box center [47, 346] width 27 height 27
click at [84, 345] on button "button" at bounding box center [77, 346] width 27 height 27
click at [50, 346] on button "button" at bounding box center [47, 346] width 27 height 27
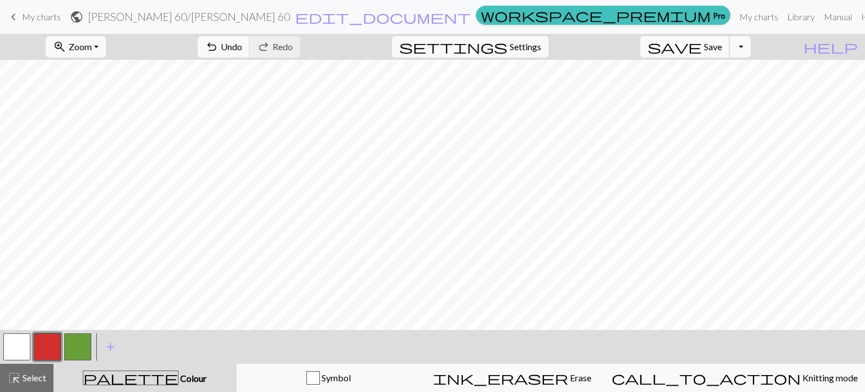
click at [423, 51] on span "Save" at bounding box center [713, 46] width 18 height 11
click at [423, 46] on span "Save" at bounding box center [713, 46] width 18 height 11
click at [38, 20] on span "My charts" at bounding box center [41, 16] width 39 height 11
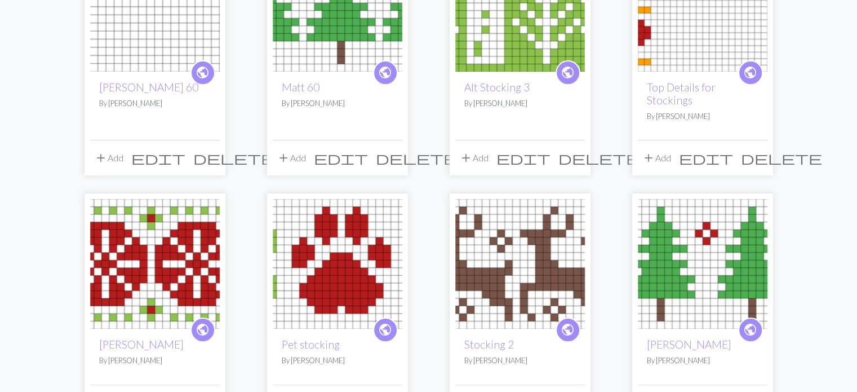
scroll to position [169, 0]
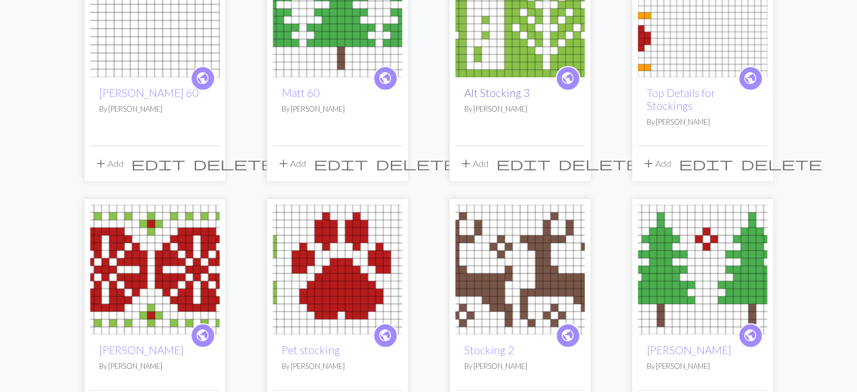
click at [423, 90] on link "Alt Stocking 3" at bounding box center [496, 92] width 65 height 13
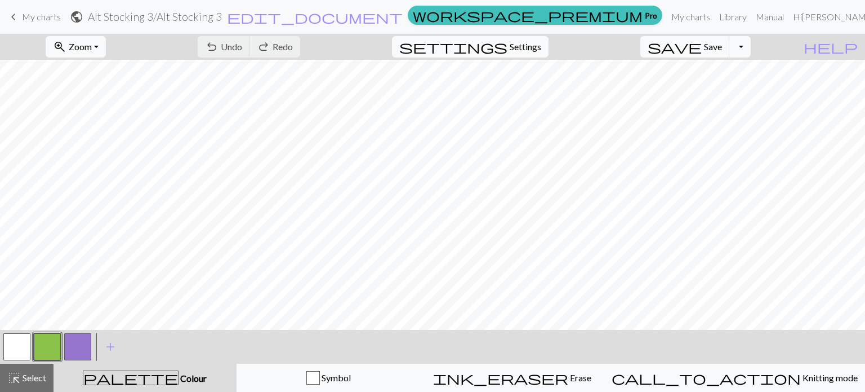
click at [25, 344] on button "button" at bounding box center [16, 346] width 27 height 27
click at [423, 37] on button "settings Settings" at bounding box center [470, 46] width 157 height 21
select select "aran"
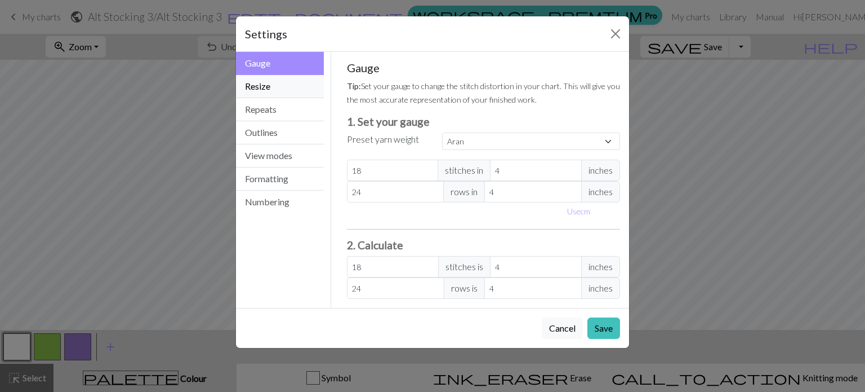
click at [265, 81] on button "Resize" at bounding box center [280, 86] width 88 height 23
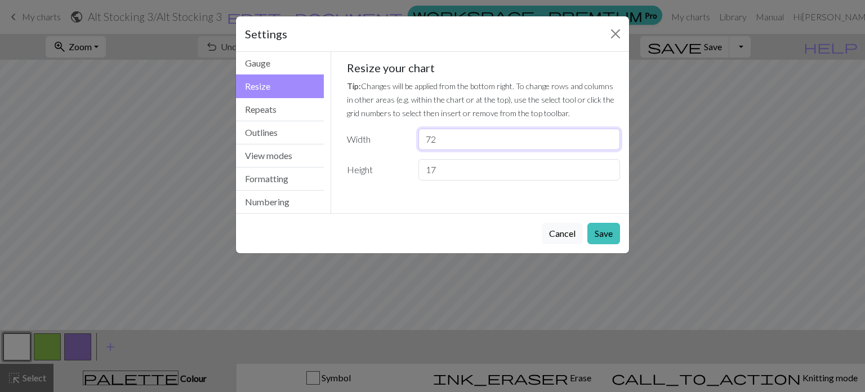
drag, startPoint x: 464, startPoint y: 140, endPoint x: 392, endPoint y: 136, distance: 72.8
click at [392, 136] on div "Width 72" at bounding box center [483, 138] width 287 height 21
click at [423, 234] on button "Cancel" at bounding box center [562, 233] width 41 height 21
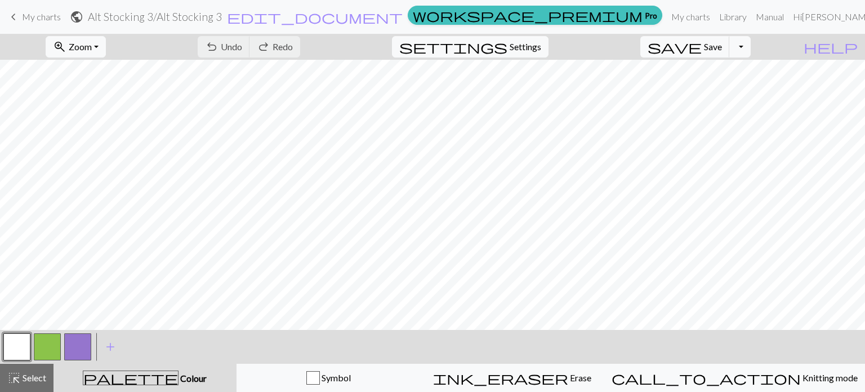
click at [423, 50] on div "save Save Save Toggle Dropdown file_copy Save a copy save_alt Download" at bounding box center [695, 47] width 127 height 26
click at [423, 47] on button "Toggle Dropdown" at bounding box center [740, 46] width 21 height 21
click at [423, 66] on button "file_copy Save a copy" at bounding box center [657, 72] width 186 height 18
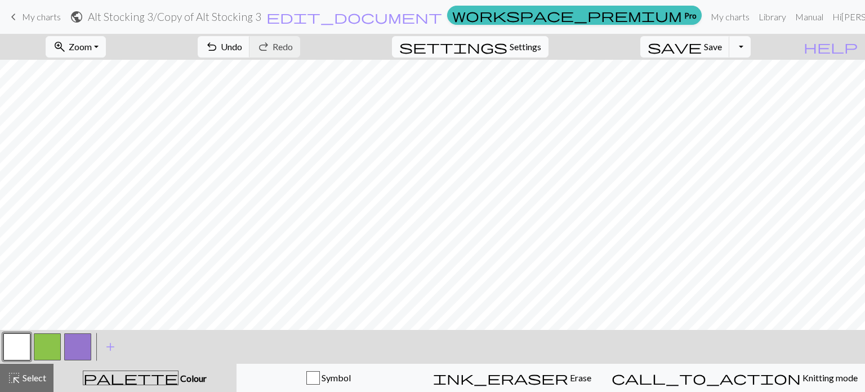
click at [423, 46] on span "Settings" at bounding box center [526, 47] width 32 height 14
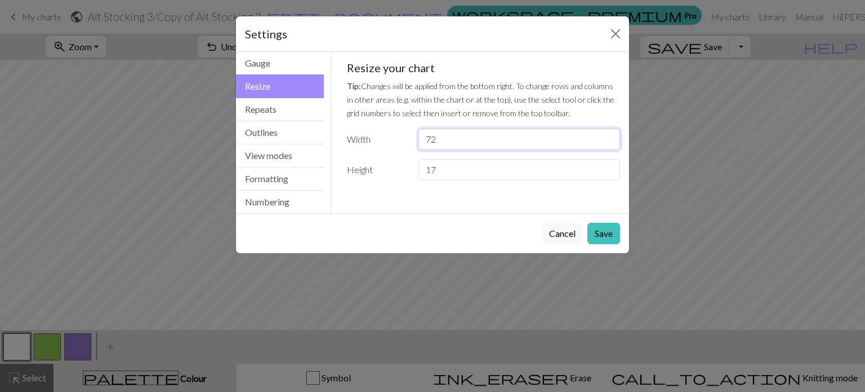
drag, startPoint x: 445, startPoint y: 139, endPoint x: 358, endPoint y: 128, distance: 87.3
click at [358, 128] on div "Width 72" at bounding box center [483, 138] width 287 height 21
type input "60"
click at [423, 236] on button "Save" at bounding box center [604, 233] width 33 height 21
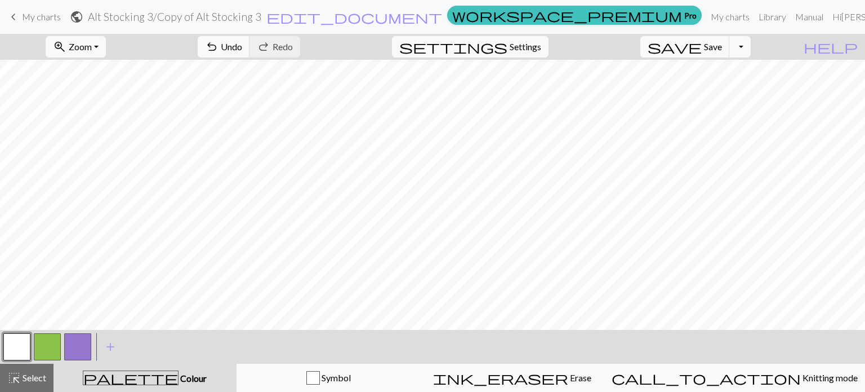
scroll to position [0, 103]
click at [56, 345] on button "button" at bounding box center [47, 346] width 27 height 27
click at [25, 345] on button "button" at bounding box center [16, 346] width 27 height 27
click at [51, 339] on button "button" at bounding box center [47, 346] width 27 height 27
click at [22, 351] on button "button" at bounding box center [16, 346] width 27 height 27
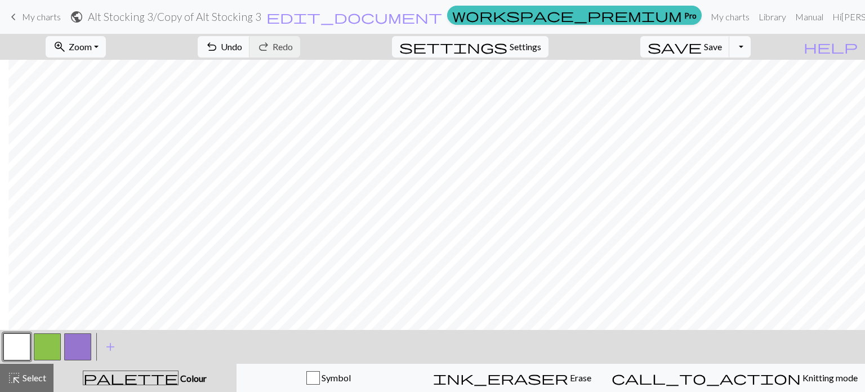
click at [61, 341] on div at bounding box center [47, 346] width 30 height 30
click at [46, 348] on button "button" at bounding box center [47, 346] width 27 height 27
click at [21, 337] on button "button" at bounding box center [16, 346] width 27 height 27
click at [57, 349] on button "button" at bounding box center [47, 346] width 27 height 27
click at [2, 340] on div at bounding box center [17, 346] width 30 height 30
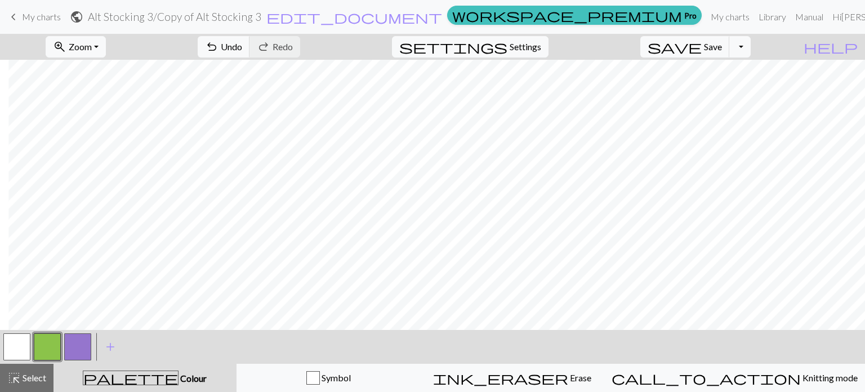
click at [14, 345] on button "button" at bounding box center [16, 346] width 27 height 27
click at [51, 349] on button "button" at bounding box center [47, 346] width 27 height 27
click at [7, 340] on button "button" at bounding box center [16, 346] width 27 height 27
click at [60, 344] on div at bounding box center [47, 346] width 30 height 30
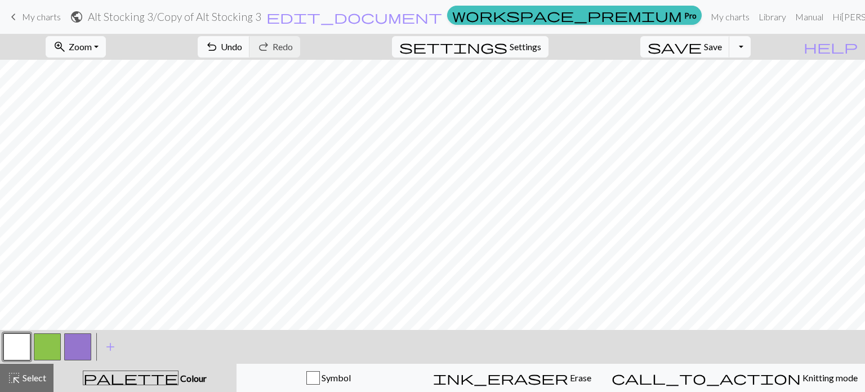
click at [51, 342] on button "button" at bounding box center [47, 346] width 27 height 27
click at [20, 347] on button "button" at bounding box center [16, 346] width 27 height 27
click at [43, 344] on button "button" at bounding box center [47, 346] width 27 height 27
click at [21, 345] on button "button" at bounding box center [16, 346] width 27 height 27
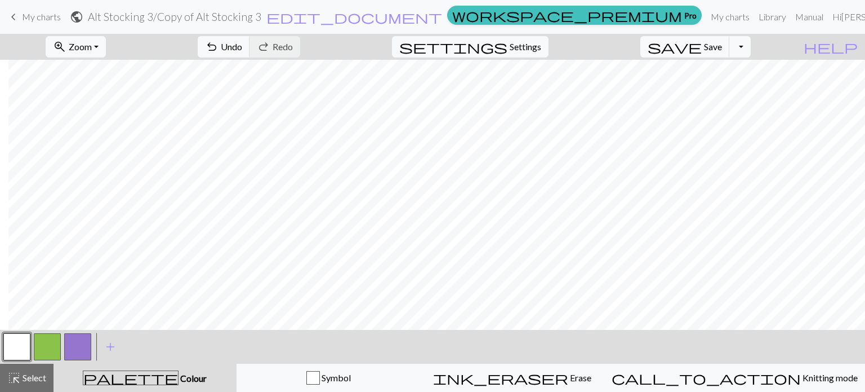
click at [54, 342] on button "button" at bounding box center [47, 346] width 27 height 27
click at [23, 343] on button "button" at bounding box center [16, 346] width 27 height 27
click at [47, 346] on button "button" at bounding box center [47, 346] width 27 height 27
click at [18, 341] on button "button" at bounding box center [16, 346] width 27 height 27
drag, startPoint x: 35, startPoint y: 348, endPoint x: 48, endPoint y: 346, distance: 13.1
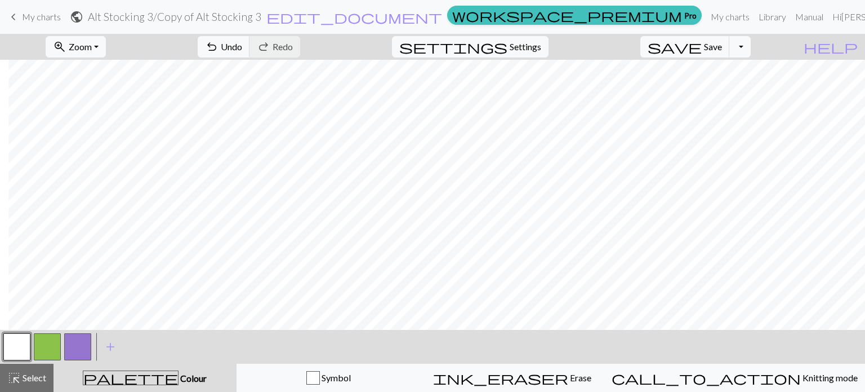
click at [37, 348] on button "button" at bounding box center [47, 346] width 27 height 27
click at [423, 50] on span "Save" at bounding box center [713, 46] width 18 height 11
click at [423, 48] on span "Save" at bounding box center [713, 46] width 18 height 11
click at [23, 346] on button "button" at bounding box center [16, 346] width 27 height 27
click at [43, 340] on button "button" at bounding box center [47, 346] width 27 height 27
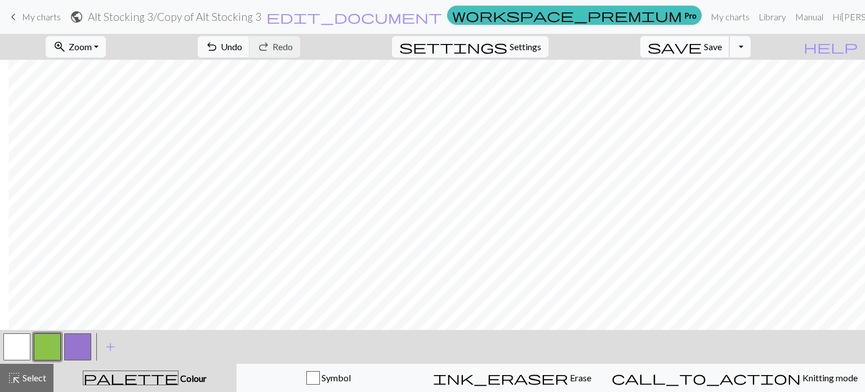
click at [423, 41] on span "Save" at bounding box center [713, 46] width 18 height 11
click at [17, 345] on button "button" at bounding box center [16, 346] width 27 height 27
click at [44, 341] on button "button" at bounding box center [47, 346] width 27 height 27
click at [15, 346] on button "button" at bounding box center [16, 346] width 27 height 27
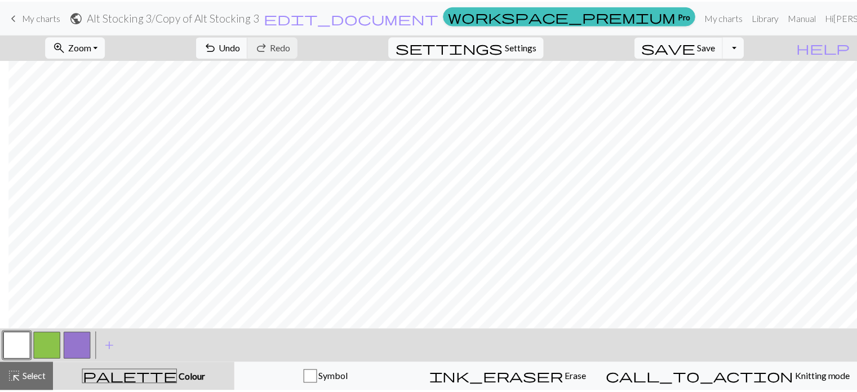
scroll to position [0, 0]
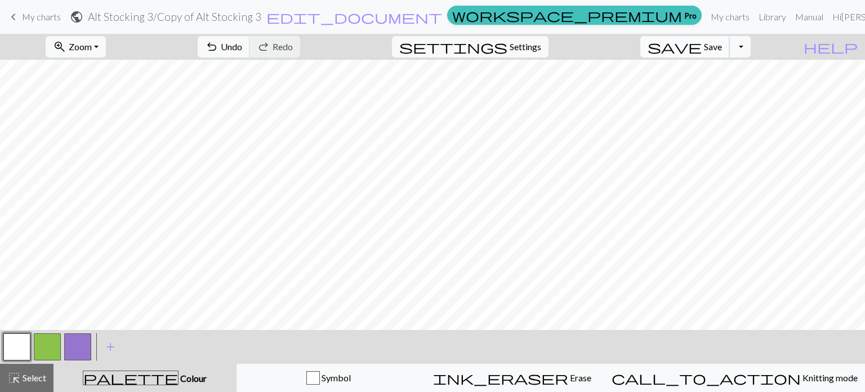
click at [423, 47] on span "Save" at bounding box center [713, 46] width 18 height 11
click at [26, 21] on span "My charts" at bounding box center [41, 16] width 39 height 11
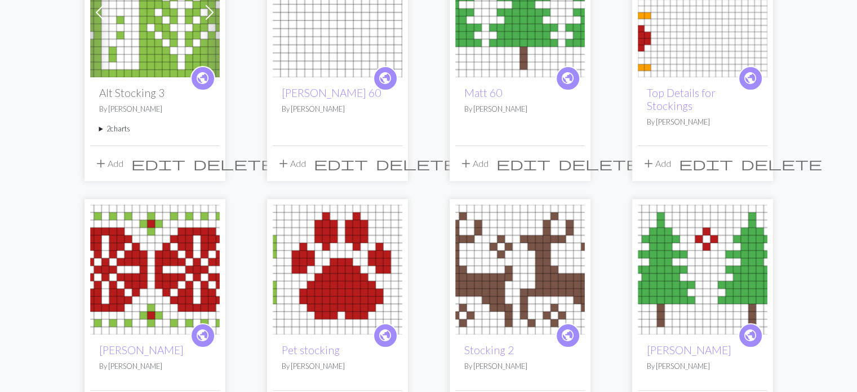
scroll to position [225, 0]
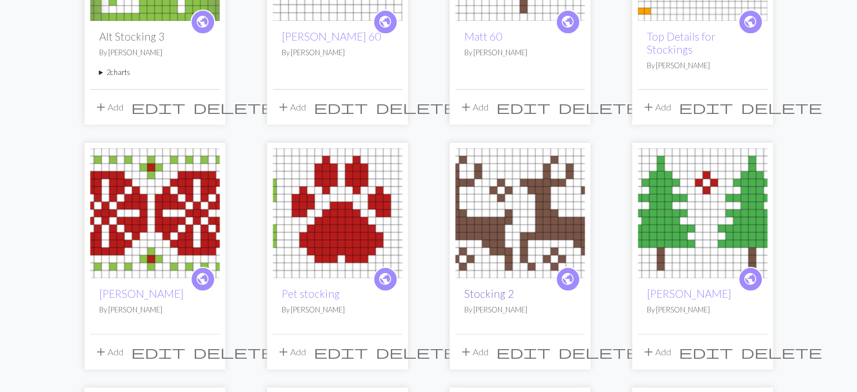
click at [423, 290] on link "Stocking 2" at bounding box center [489, 293] width 50 height 13
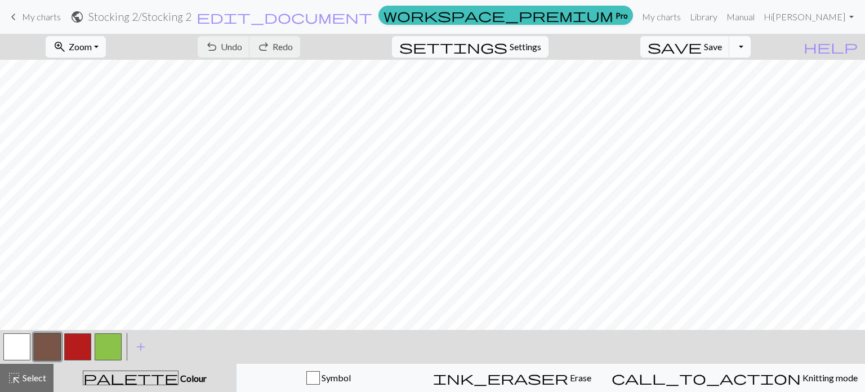
click at [423, 42] on button "Toggle Dropdown" at bounding box center [740, 46] width 21 height 21
click at [423, 67] on button "file_copy Save a copy" at bounding box center [657, 72] width 186 height 18
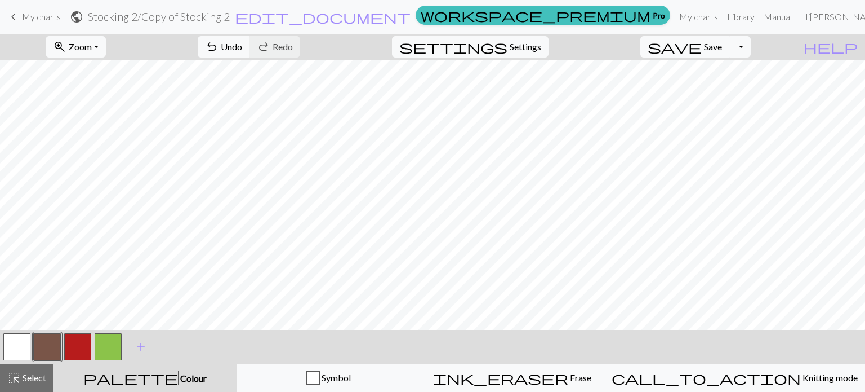
click at [230, 15] on h2 "Stocking 2 / Copy of Stocking 2" at bounding box center [159, 16] width 142 height 13
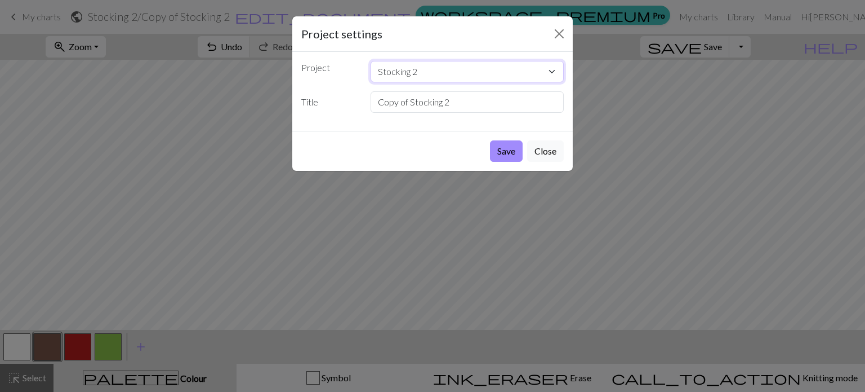
click at [423, 72] on select "Stocking 2 Alt Stocking 3 [PERSON_NAME] 60 [PERSON_NAME] 60 Top Details for Sto…" at bounding box center [468, 71] width 194 height 21
click at [371, 61] on select "Stocking 2 Alt Stocking 3 [PERSON_NAME] 60 [PERSON_NAME] 60 Top Details for Sto…" at bounding box center [468, 71] width 194 height 21
drag, startPoint x: 471, startPoint y: 100, endPoint x: 323, endPoint y: 90, distance: 149.0
click at [331, 91] on div "Title Copy of Stocking 2" at bounding box center [433, 101] width 276 height 21
click at [381, 103] on input "^0 stitches" at bounding box center [468, 101] width 194 height 21
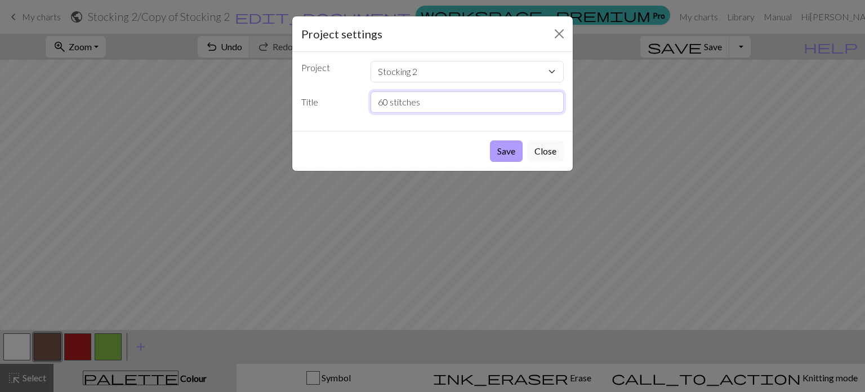
type input "60 stitches"
click at [423, 149] on button "Save" at bounding box center [506, 150] width 33 height 21
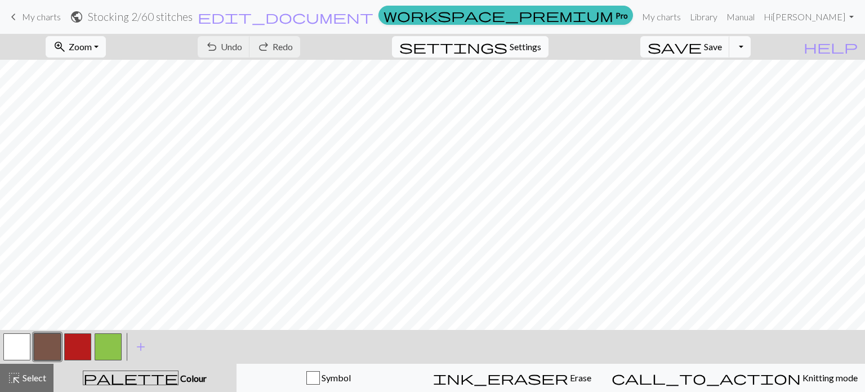
click at [423, 48] on span "Settings" at bounding box center [526, 47] width 32 height 14
select select "aran"
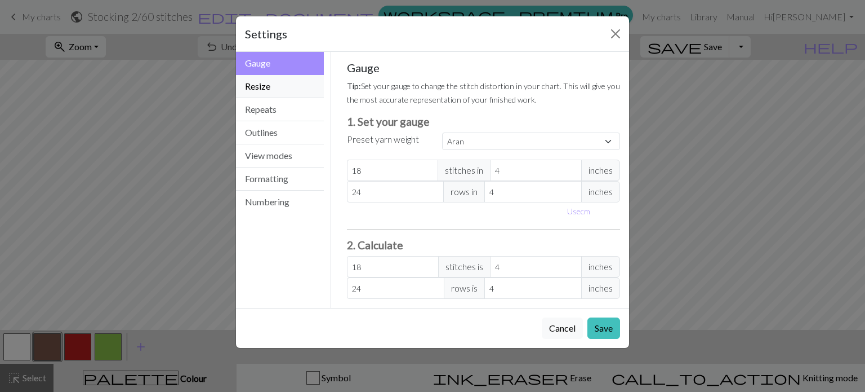
click at [275, 90] on button "Resize" at bounding box center [280, 86] width 88 height 23
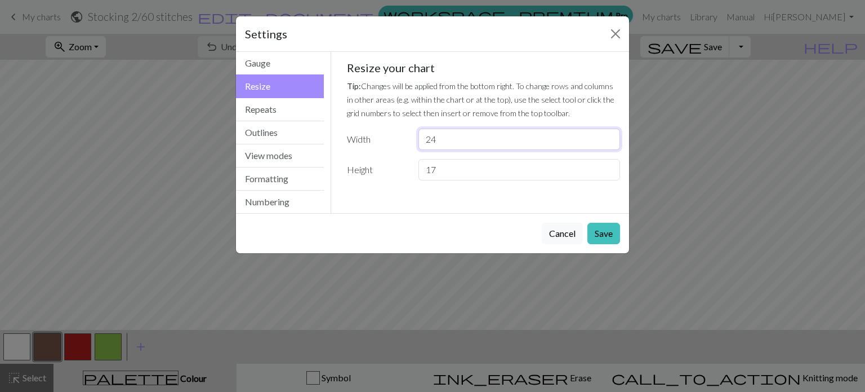
drag, startPoint x: 452, startPoint y: 136, endPoint x: 363, endPoint y: 126, distance: 90.2
click at [373, 127] on div "Resize your chart Tip: Changes will be applied from the bottom right. To change…" at bounding box center [484, 120] width 274 height 119
type input "30"
click at [423, 224] on button "Save" at bounding box center [604, 233] width 33 height 21
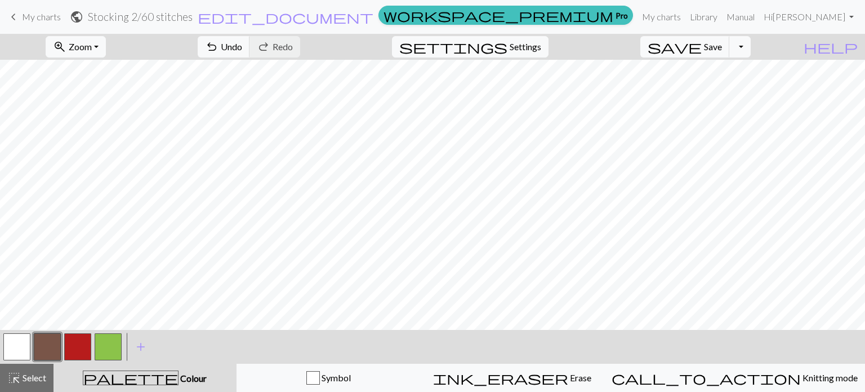
click at [17, 346] on button "button" at bounding box center [16, 346] width 27 height 27
click at [47, 341] on button "button" at bounding box center [47, 346] width 27 height 27
click at [21, 343] on button "button" at bounding box center [16, 346] width 27 height 27
click at [53, 342] on button "button" at bounding box center [47, 346] width 27 height 27
click at [24, 348] on button "button" at bounding box center [16, 346] width 27 height 27
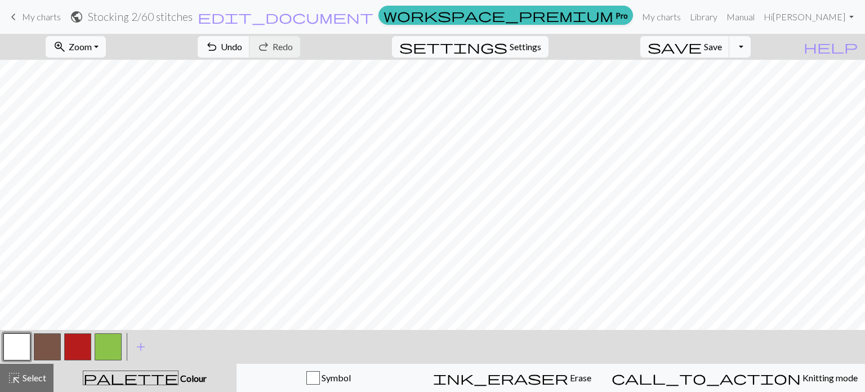
click at [40, 346] on button "button" at bounding box center [47, 346] width 27 height 27
click at [22, 340] on button "button" at bounding box center [16, 346] width 27 height 27
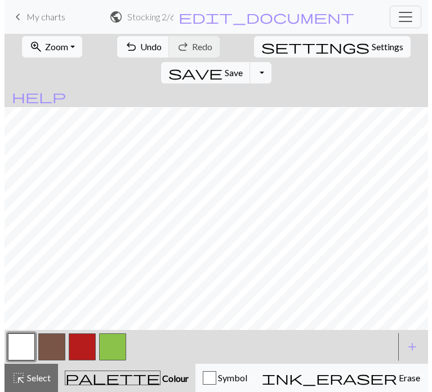
scroll to position [8, 0]
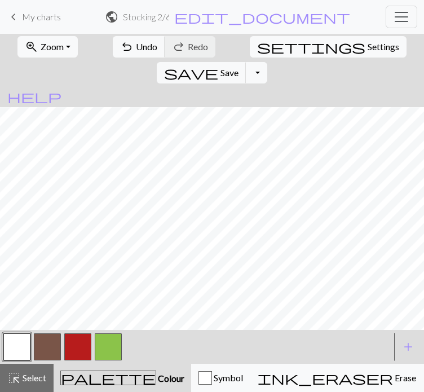
click at [22, 360] on button "button" at bounding box center [16, 346] width 27 height 27
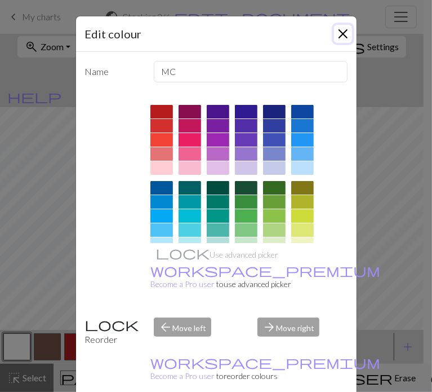
click at [336, 32] on button "Close" at bounding box center [343, 34] width 18 height 18
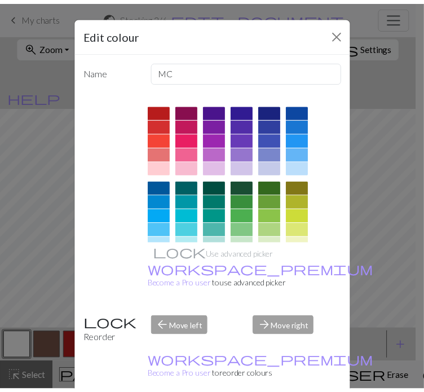
scroll to position [7, 0]
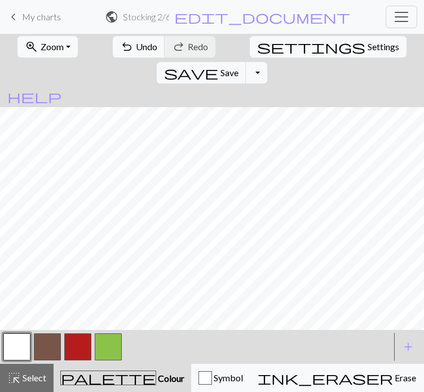
click at [46, 360] on button "button" at bounding box center [47, 346] width 27 height 27
click at [16, 360] on button "button" at bounding box center [16, 346] width 27 height 27
click at [41, 360] on button "button" at bounding box center [47, 346] width 27 height 27
click at [14, 360] on button "button" at bounding box center [16, 346] width 27 height 27
click at [42, 360] on button "button" at bounding box center [47, 346] width 27 height 27
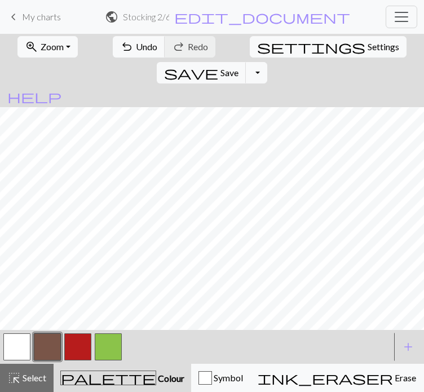
click at [22, 360] on button "button" at bounding box center [16, 346] width 27 height 27
click at [43, 360] on button "button" at bounding box center [47, 346] width 27 height 27
click at [24, 360] on button "button" at bounding box center [16, 346] width 27 height 27
click at [55, 360] on button "button" at bounding box center [47, 346] width 27 height 27
click at [15, 360] on button "button" at bounding box center [16, 346] width 27 height 27
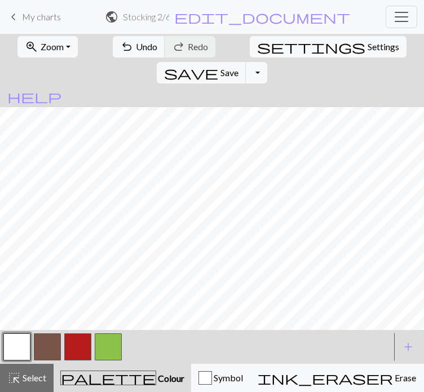
click at [41, 360] on button "button" at bounding box center [47, 346] width 27 height 27
click at [43, 360] on button "button" at bounding box center [47, 346] width 27 height 27
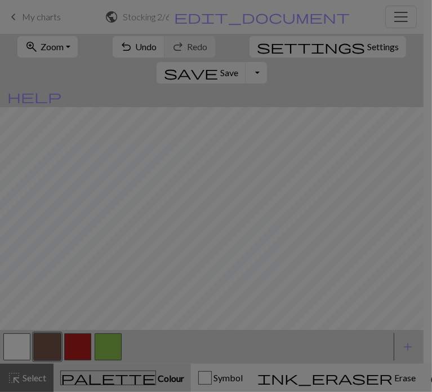
click at [17, 377] on div "Edit colour Name CC1 Use advanced picker workspace_premium Become a Pro user to…" at bounding box center [216, 196] width 432 height 392
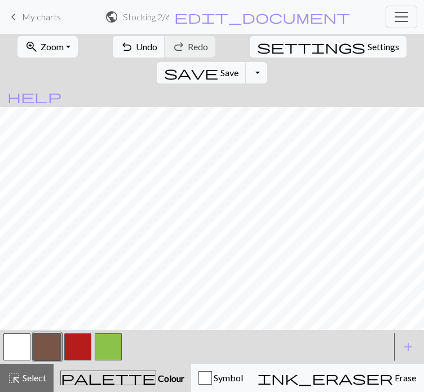
click at [23, 360] on button "button" at bounding box center [16, 346] width 27 height 27
click at [51, 360] on button "button" at bounding box center [47, 346] width 27 height 27
click at [15, 360] on button "button" at bounding box center [16, 346] width 27 height 27
click at [47, 360] on button "button" at bounding box center [47, 346] width 27 height 27
click at [16, 360] on button "button" at bounding box center [16, 346] width 27 height 27
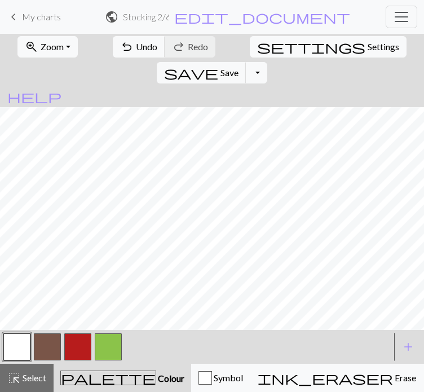
click at [42, 360] on button "button" at bounding box center [47, 346] width 27 height 27
click at [25, 360] on button "button" at bounding box center [16, 346] width 27 height 27
click at [54, 360] on button "button" at bounding box center [47, 346] width 27 height 27
click at [11, 360] on button "button" at bounding box center [16, 346] width 27 height 27
click at [47, 360] on button "button" at bounding box center [47, 346] width 27 height 27
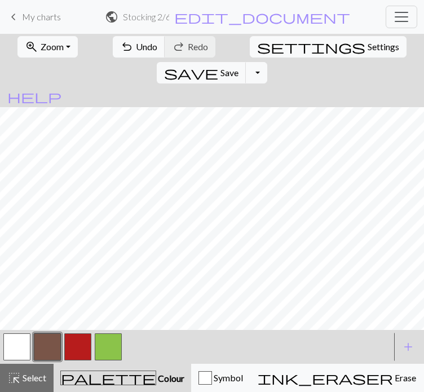
click at [12, 360] on button "button" at bounding box center [16, 346] width 27 height 27
click at [48, 360] on button "button" at bounding box center [47, 346] width 27 height 27
click at [24, 360] on button "button" at bounding box center [16, 346] width 27 height 27
click at [54, 360] on button "button" at bounding box center [47, 346] width 27 height 27
click at [17, 360] on button "button" at bounding box center [16, 346] width 27 height 27
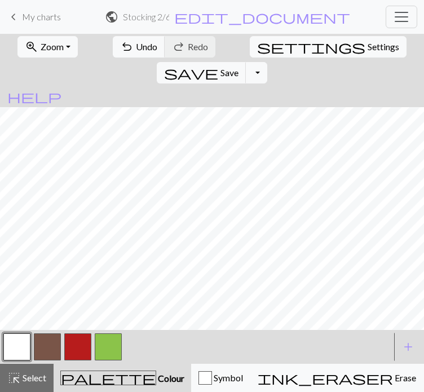
click at [48, 360] on button "button" at bounding box center [47, 346] width 27 height 27
click at [15, 360] on button "button" at bounding box center [16, 346] width 27 height 27
click at [51, 360] on button "button" at bounding box center [47, 346] width 27 height 27
click at [42, 360] on button "button" at bounding box center [47, 346] width 27 height 27
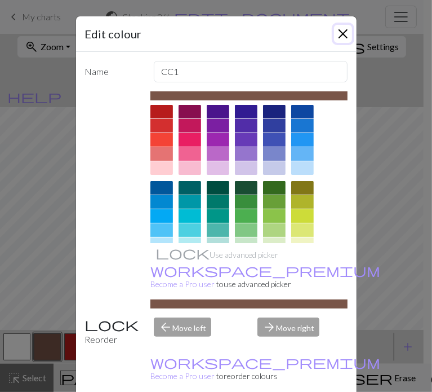
click at [334, 35] on button "Close" at bounding box center [343, 34] width 18 height 18
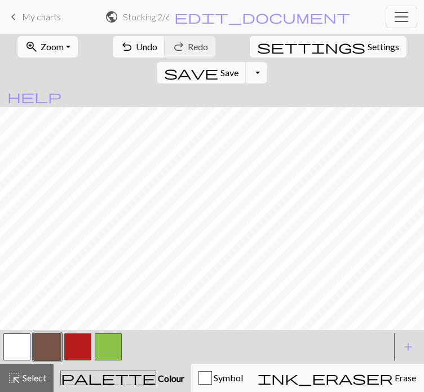
click at [21, 360] on button "button" at bounding box center [16, 346] width 27 height 27
click at [46, 360] on button "button" at bounding box center [47, 346] width 27 height 27
click at [19, 360] on button "button" at bounding box center [16, 346] width 27 height 27
click at [48, 360] on button "button" at bounding box center [47, 346] width 27 height 27
click at [12, 360] on button "button" at bounding box center [16, 346] width 27 height 27
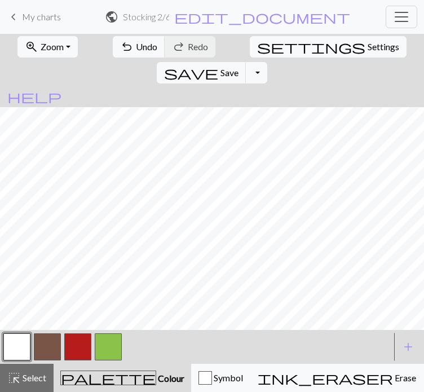
click at [46, 360] on button "button" at bounding box center [47, 346] width 27 height 27
click at [77, 360] on button "button" at bounding box center [77, 346] width 27 height 27
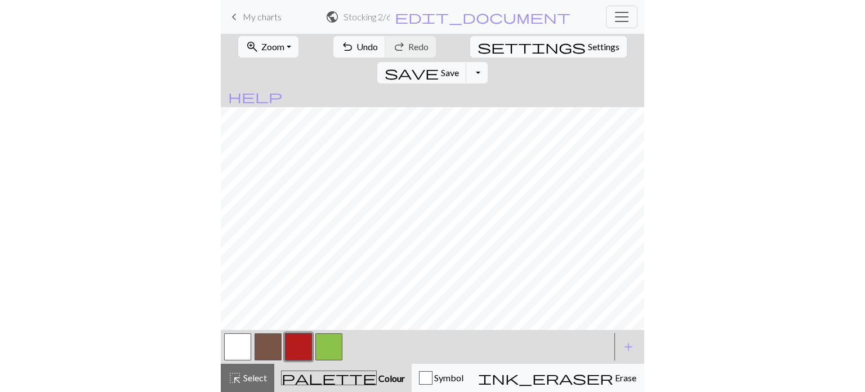
scroll to position [0, 0]
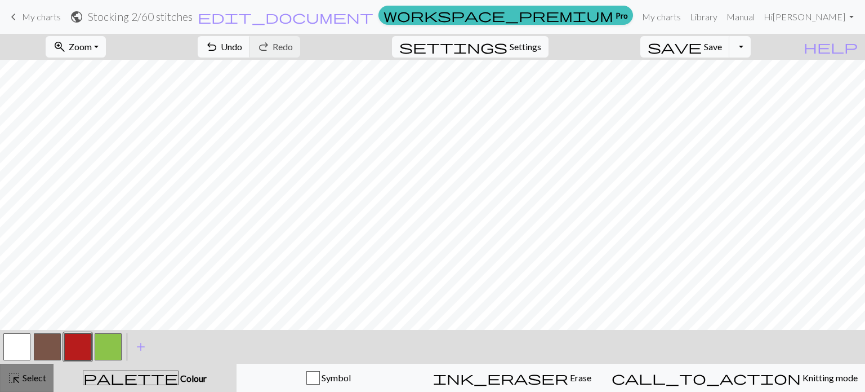
click at [31, 380] on span "Select" at bounding box center [33, 377] width 25 height 11
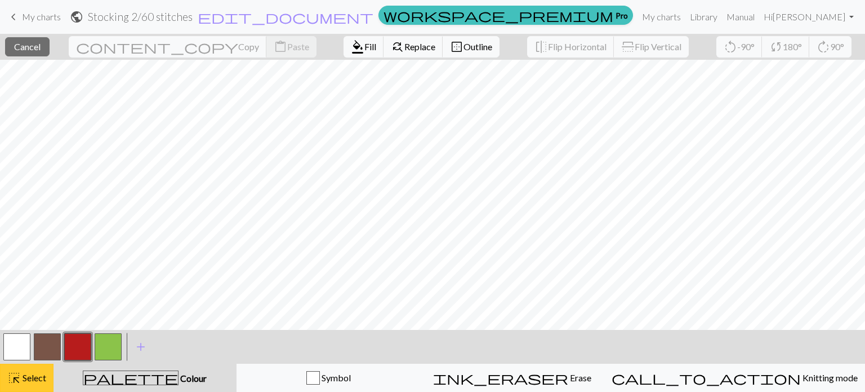
click at [41, 387] on button "highlight_alt Select Select" at bounding box center [27, 377] width 54 height 28
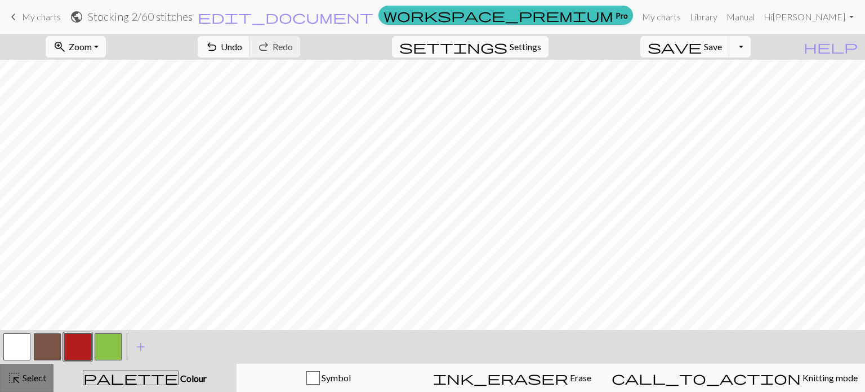
click at [52, 367] on button "highlight_alt Select Select" at bounding box center [27, 377] width 54 height 28
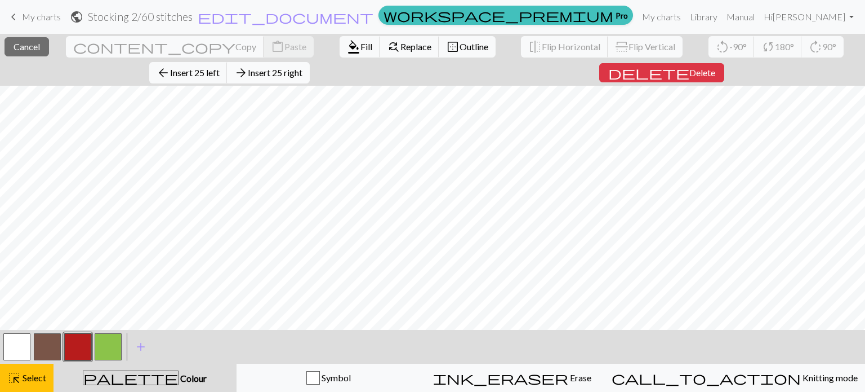
click at [303, 67] on span "Insert 25 right" at bounding box center [275, 72] width 55 height 11
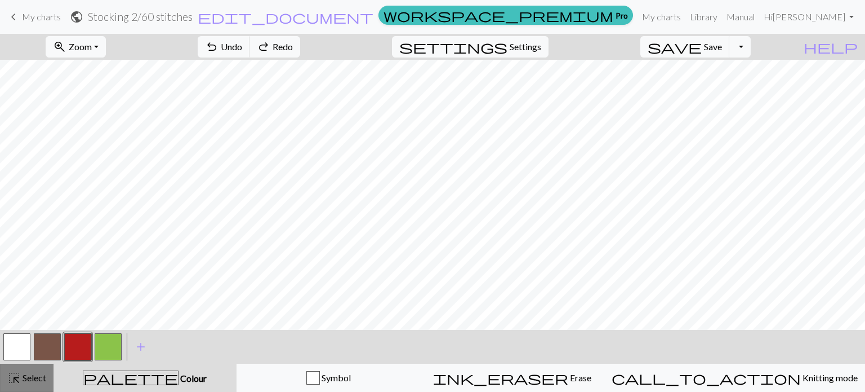
click at [39, 385] on button "highlight_alt Select Select" at bounding box center [27, 377] width 54 height 28
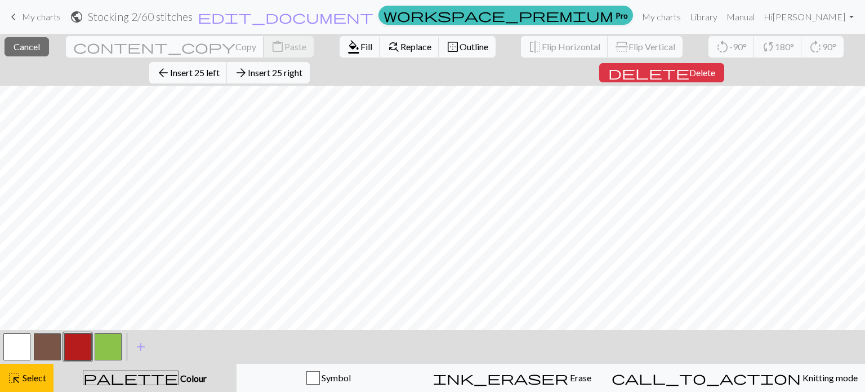
click at [82, 56] on button "content_copy Copy" at bounding box center [165, 46] width 198 height 21
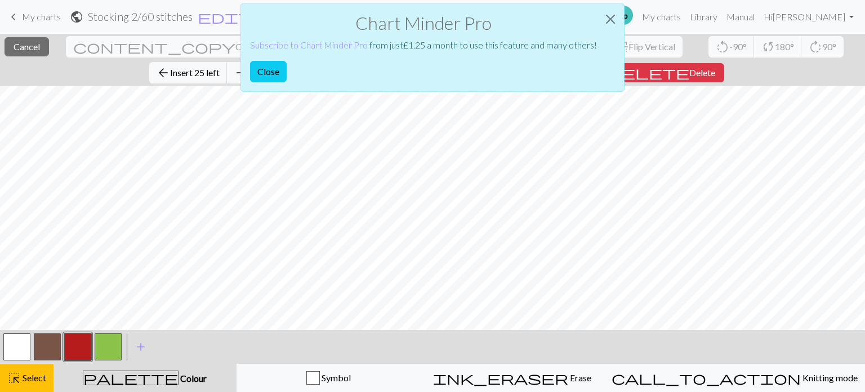
click at [84, 45] on div "Chart Minder Pro Subscribe to Chart Minder Pro from just £ 1.25 a month to use …" at bounding box center [432, 50] width 865 height 101
click at [269, 74] on button "Close" at bounding box center [268, 71] width 37 height 21
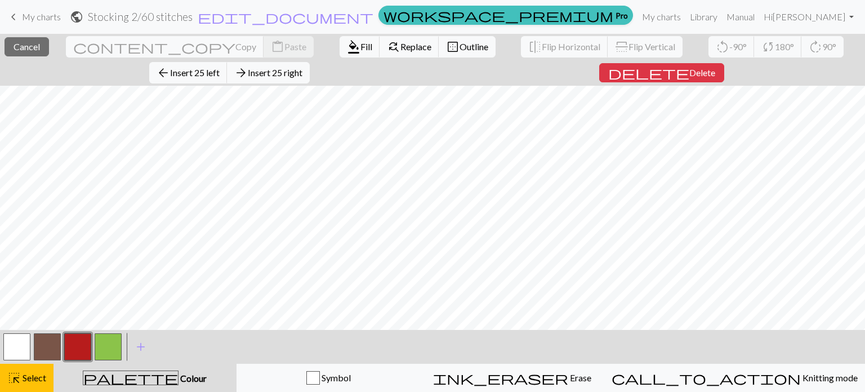
click at [19, 349] on button "button" at bounding box center [16, 346] width 27 height 27
click at [48, 385] on button "highlight_alt Select Select" at bounding box center [27, 377] width 54 height 28
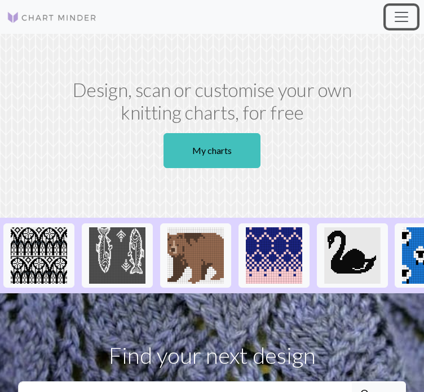
click at [410, 19] on button "Toggle navigation" at bounding box center [401, 17] width 32 height 23
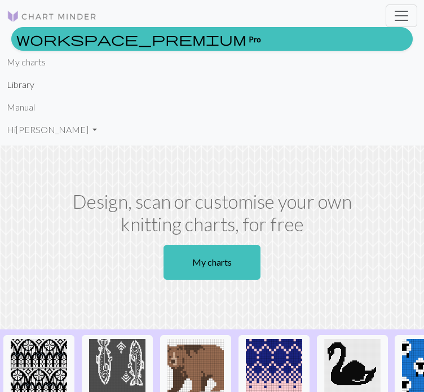
click at [20, 84] on link "Library" at bounding box center [21, 84] width 28 height 23
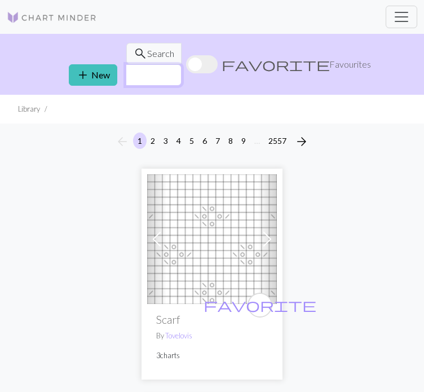
click at [181, 64] on input "text" at bounding box center [154, 74] width 56 height 21
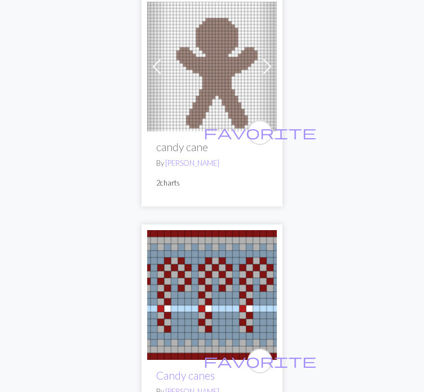
scroll to position [2141, 0]
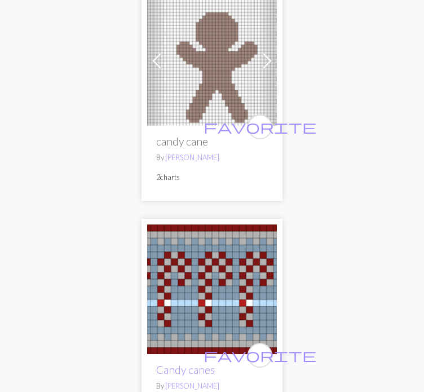
type input "candy cane"
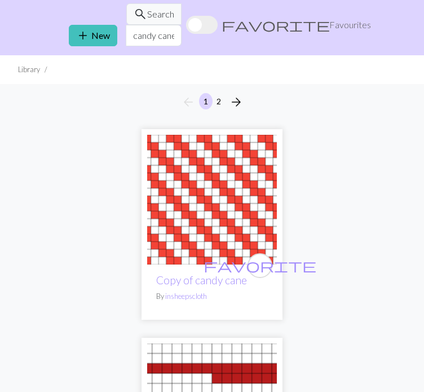
scroll to position [0, 0]
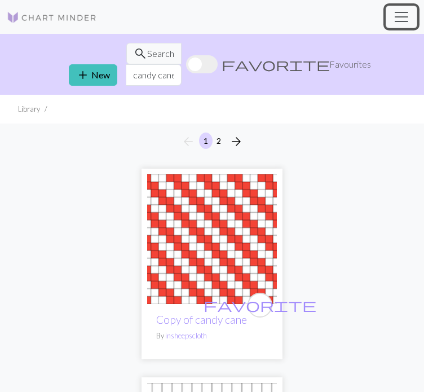
click at [404, 17] on span "Toggle navigation" at bounding box center [401, 16] width 17 height 17
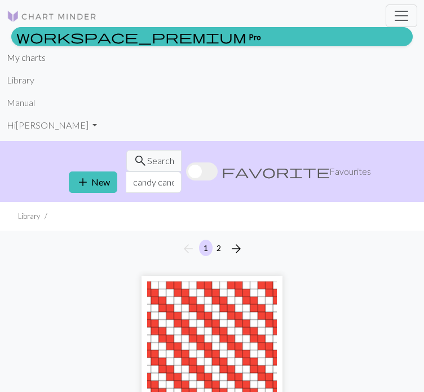
click at [37, 60] on link "My charts" at bounding box center [26, 57] width 39 height 23
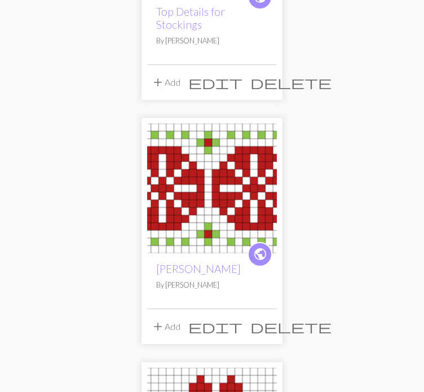
scroll to position [1127, 0]
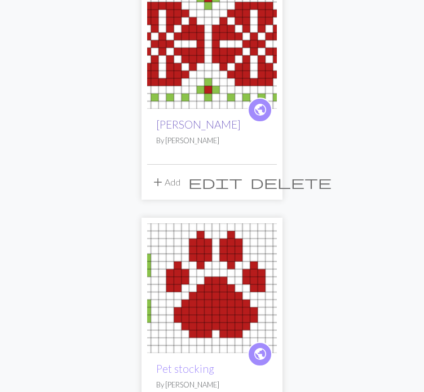
click at [189, 126] on link "[PERSON_NAME]" at bounding box center [198, 124] width 84 height 13
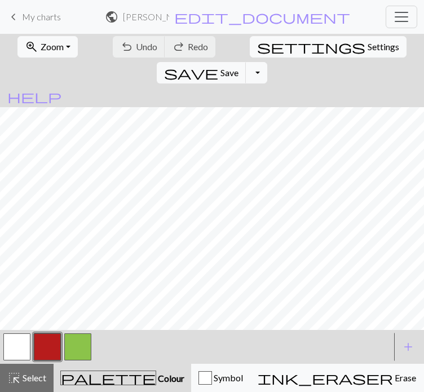
click at [75, 360] on button "button" at bounding box center [77, 346] width 27 height 27
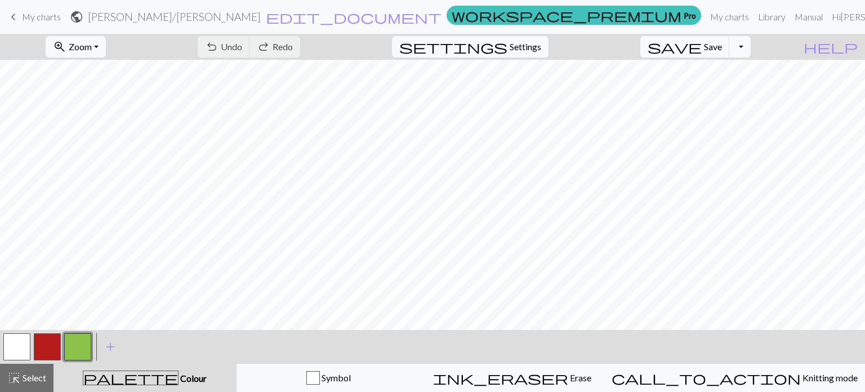
click at [35, 16] on span "My charts" at bounding box center [41, 16] width 39 height 11
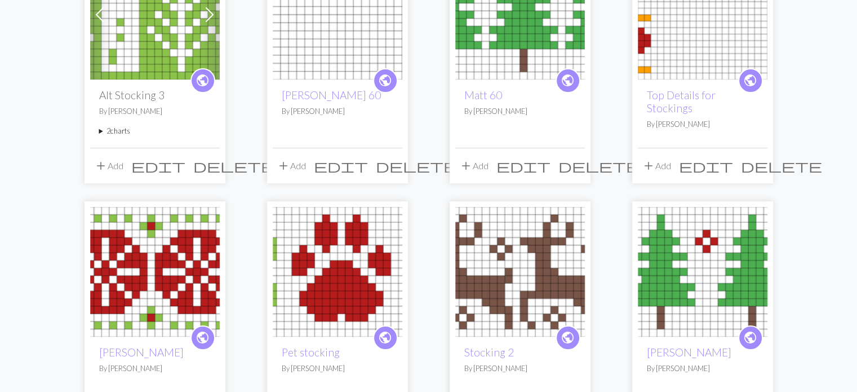
scroll to position [169, 0]
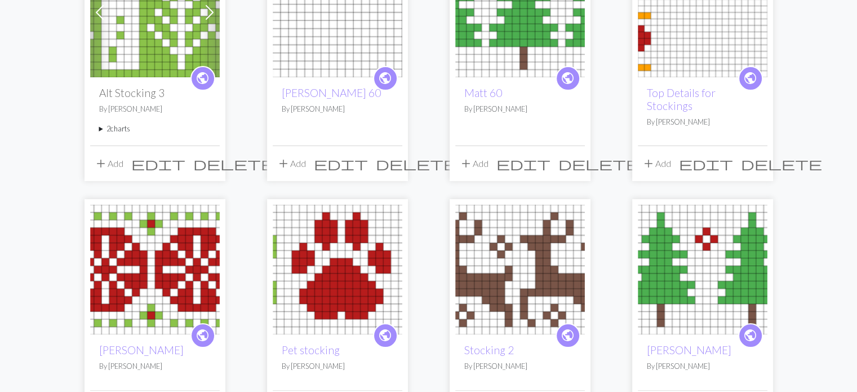
click at [100, 130] on summary "2 charts" at bounding box center [155, 128] width 112 height 11
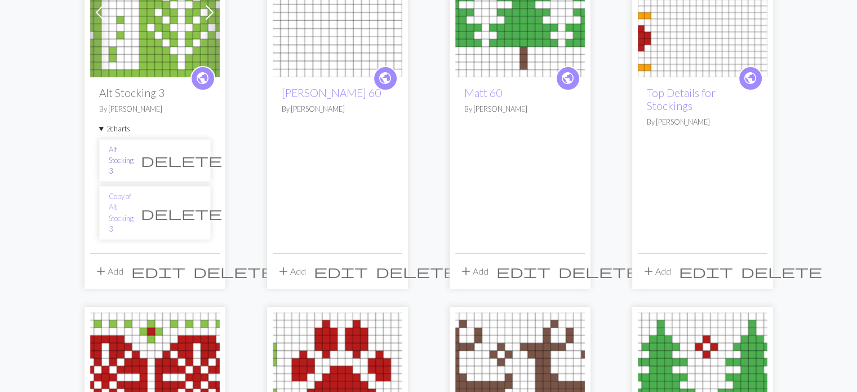
click at [134, 157] on link "Alt Stocking 3" at bounding box center [121, 160] width 25 height 33
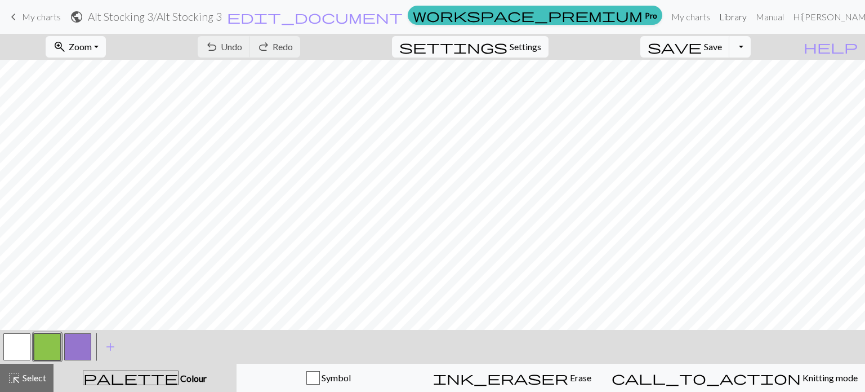
click at [423, 17] on link "Library" at bounding box center [733, 17] width 37 height 23
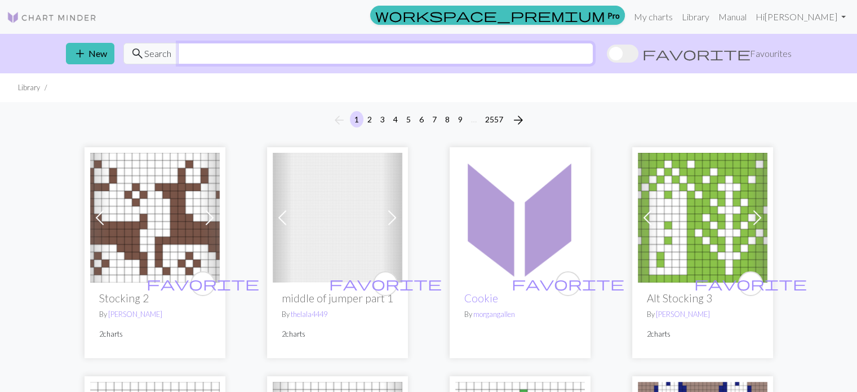
click at [207, 47] on input "text" at bounding box center [385, 53] width 415 height 21
type input "reindeer"
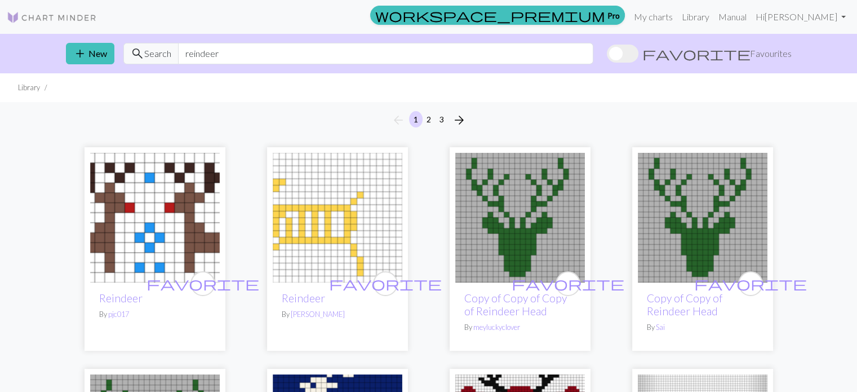
click at [159, 224] on img at bounding box center [155, 218] width 130 height 130
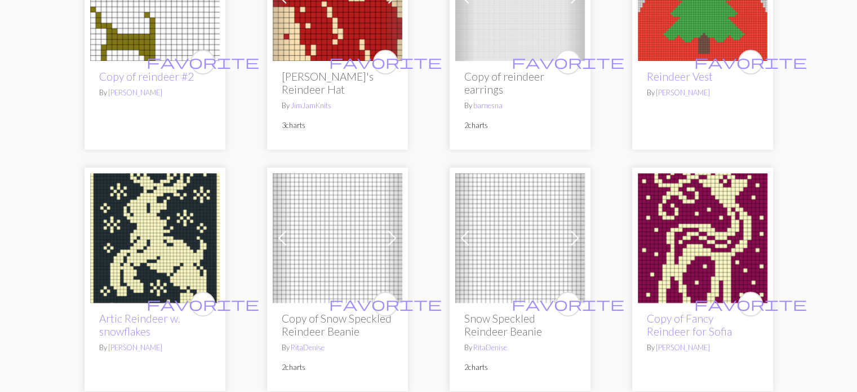
scroll to position [789, 0]
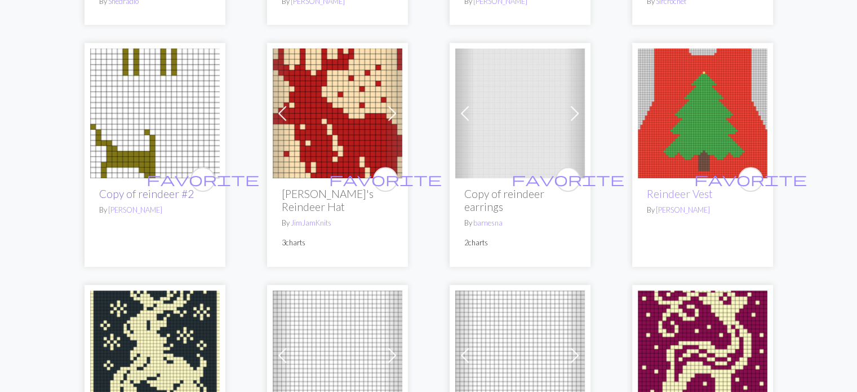
click at [172, 187] on link "Copy of reindeer #2" at bounding box center [146, 193] width 95 height 13
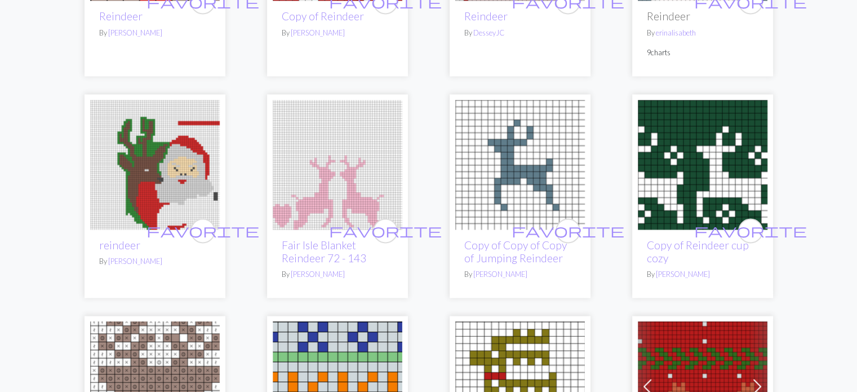
scroll to position [1746, 0]
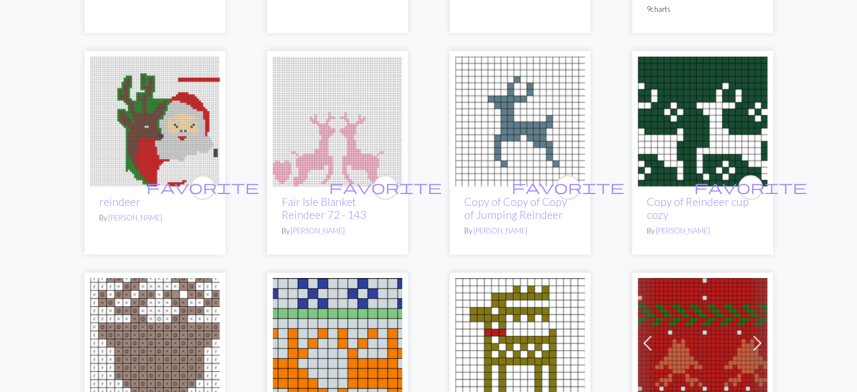
click at [423, 150] on img at bounding box center [703, 121] width 130 height 130
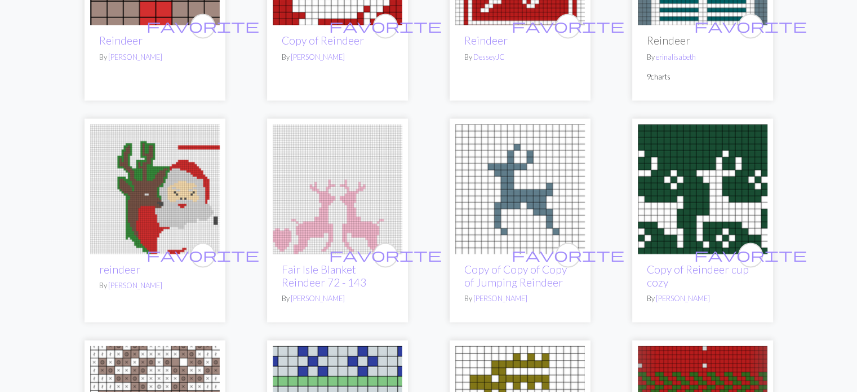
scroll to position [1634, 0]
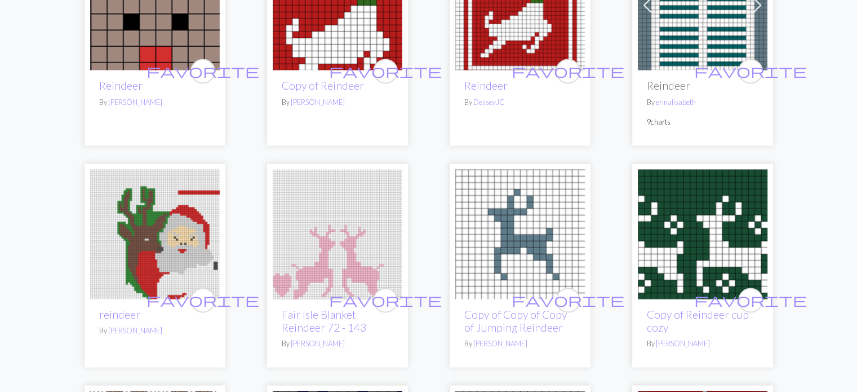
click at [423, 220] on img at bounding box center [520, 234] width 130 height 130
